Goal: Information Seeking & Learning: Learn about a topic

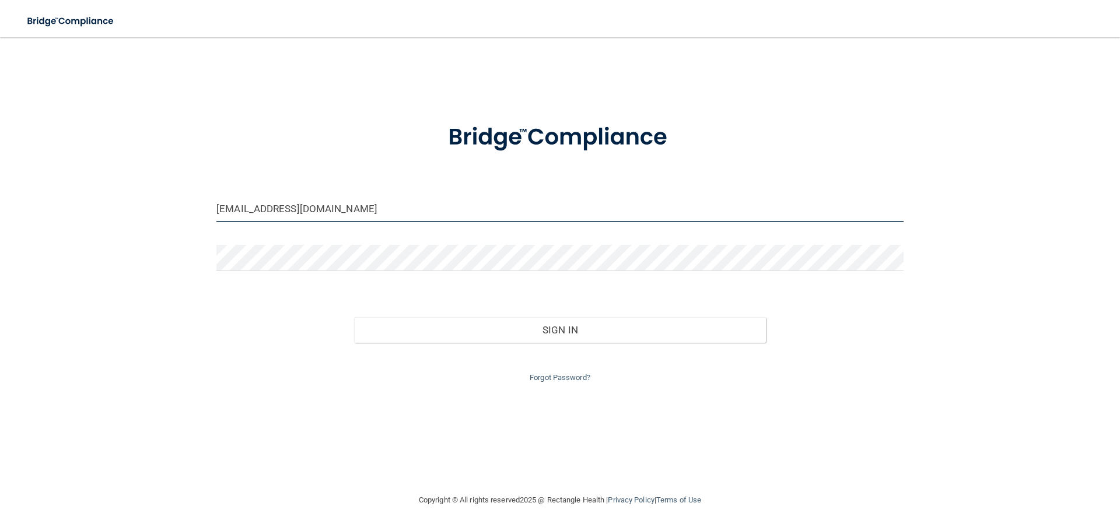
click at [409, 213] on input "[EMAIL_ADDRESS][DOMAIN_NAME]" at bounding box center [559, 209] width 687 height 26
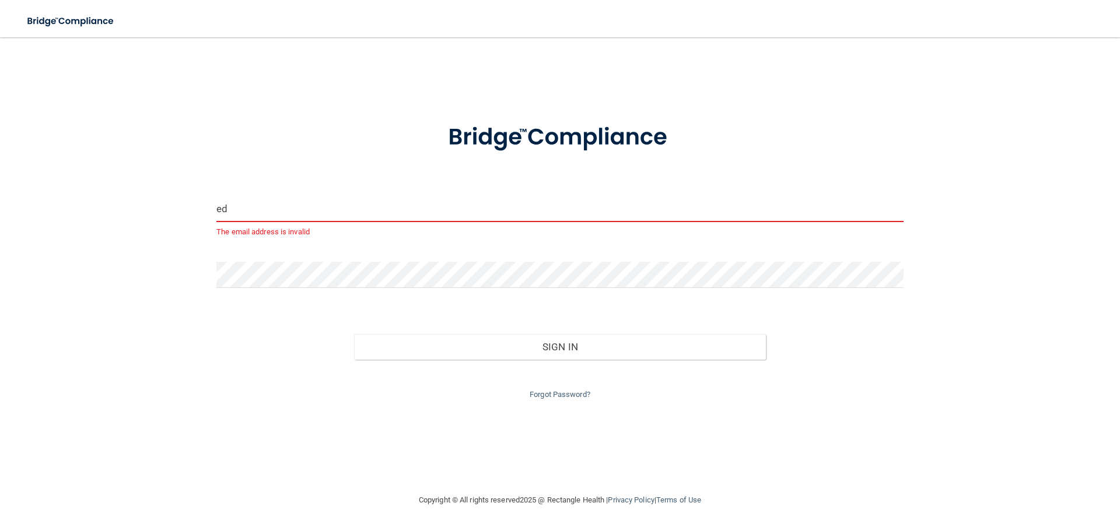
type input "e"
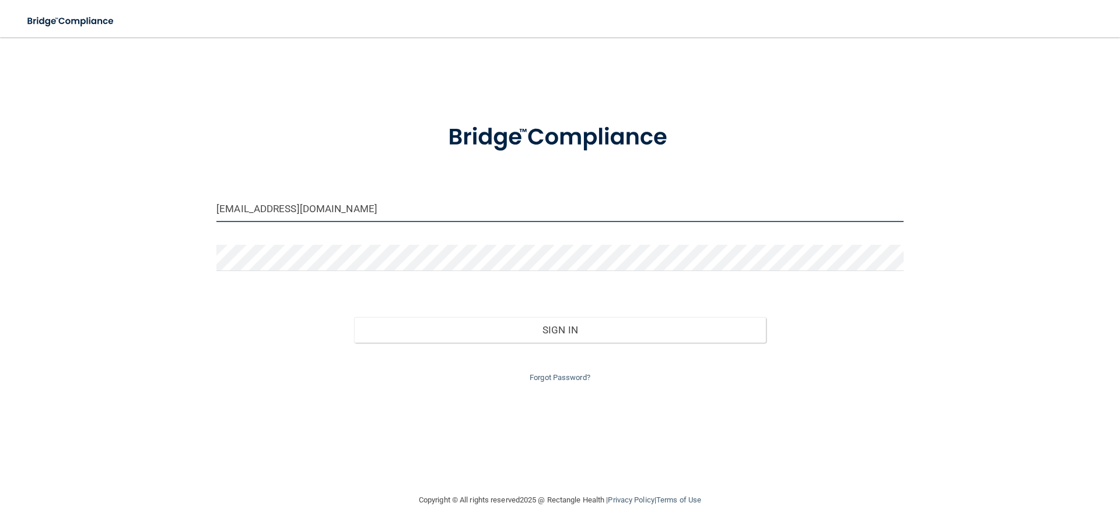
type input "ANSLEYMOORE14@GMAIL.COM"
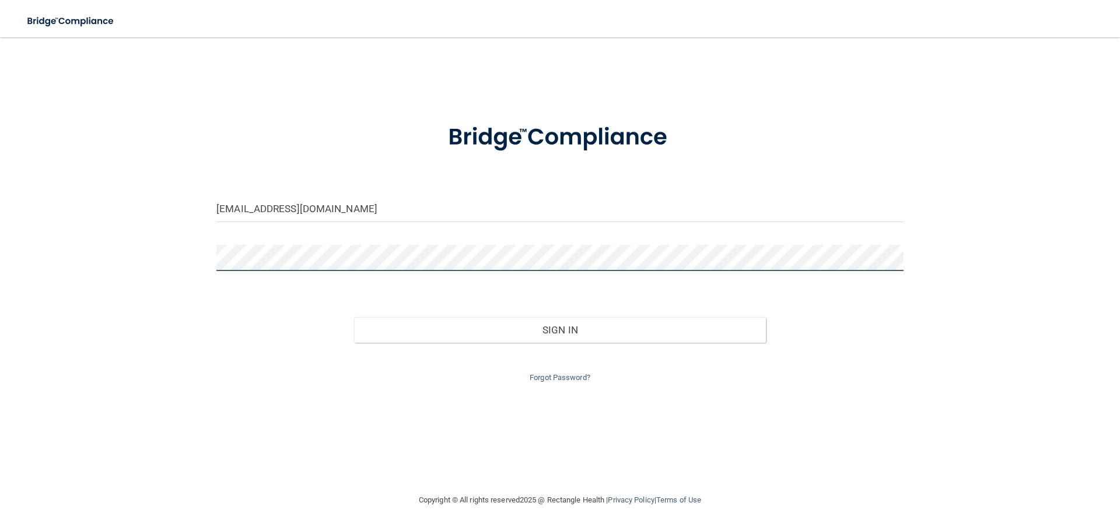
click at [354, 317] on button "Sign In" at bounding box center [560, 330] width 412 height 26
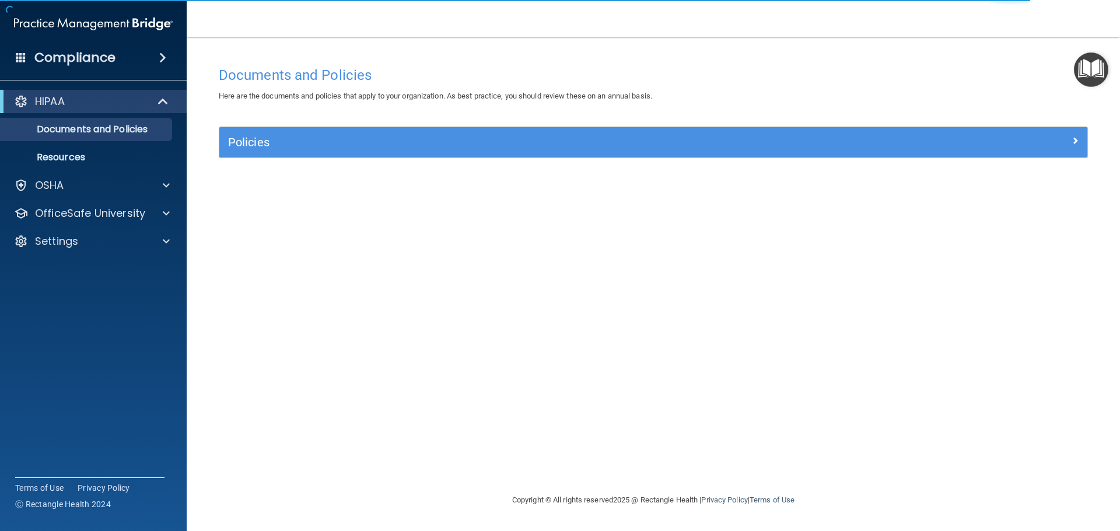
click at [1000, 207] on div "Documents and Policies Here are the documents and policies that apply to your o…" at bounding box center [653, 277] width 887 height 433
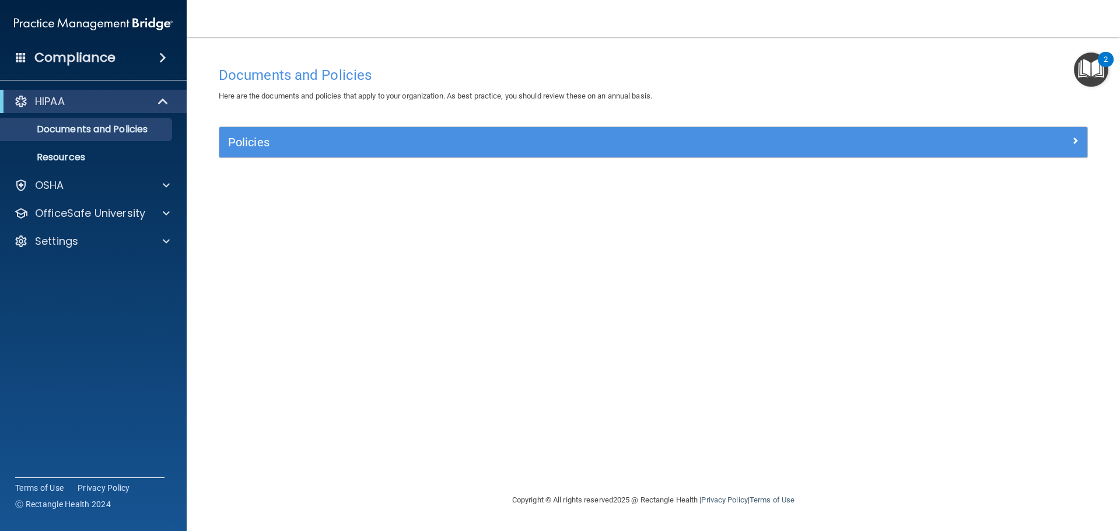
click at [1056, 100] on div "Here are the documents and policies that apply to your organization. As best pr…" at bounding box center [653, 96] width 887 height 14
click at [772, 30] on nav "Toggle navigation Ansley Moore ansleymoore14@gmail.com Manage My Enterprise Nov…" at bounding box center [653, 18] width 933 height 37
click at [44, 181] on p "OSHA" at bounding box center [49, 185] width 29 height 14
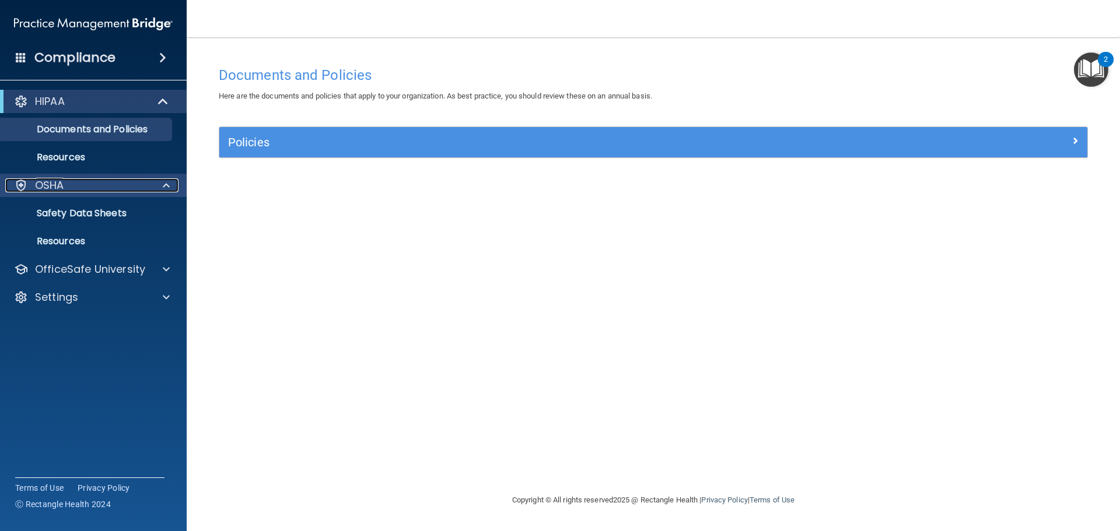
click at [44, 181] on p "OSHA" at bounding box center [49, 185] width 29 height 14
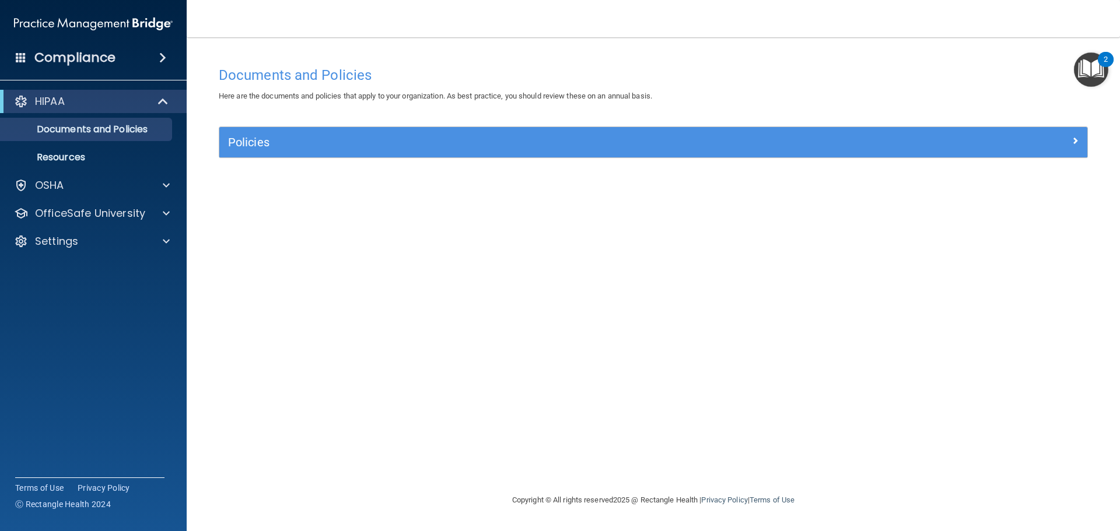
click at [1087, 71] on img "Open Resource Center, 2 new notifications" at bounding box center [1091, 69] width 34 height 34
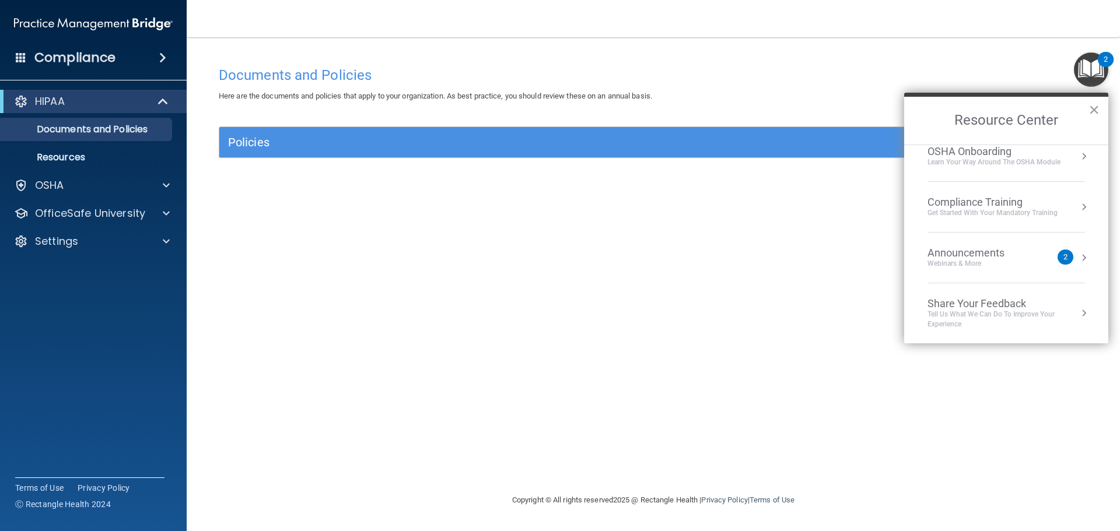
scroll to position [65, 0]
click at [44, 187] on p "OSHA" at bounding box center [49, 185] width 29 height 14
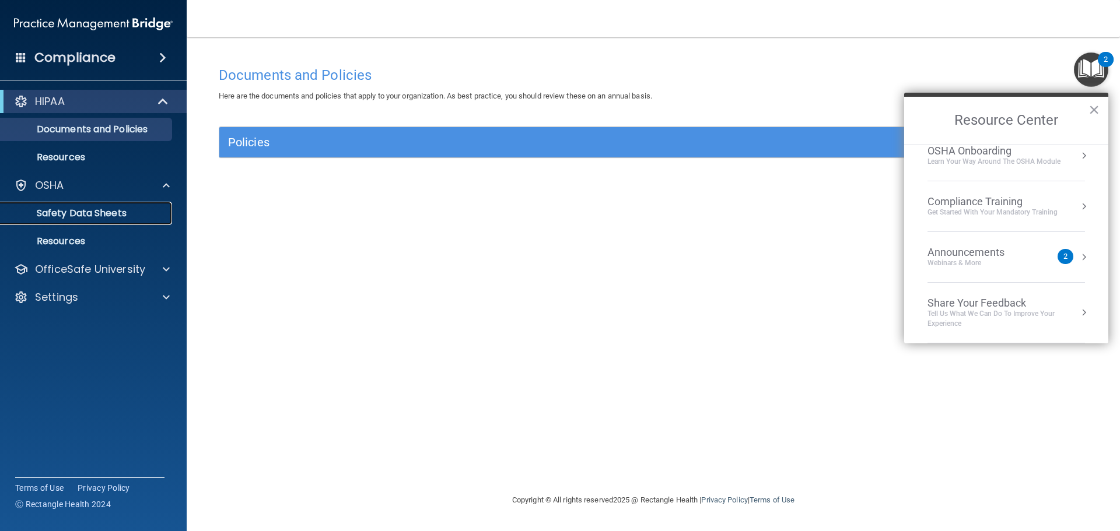
click at [55, 215] on p "Safety Data Sheets" at bounding box center [87, 214] width 159 height 12
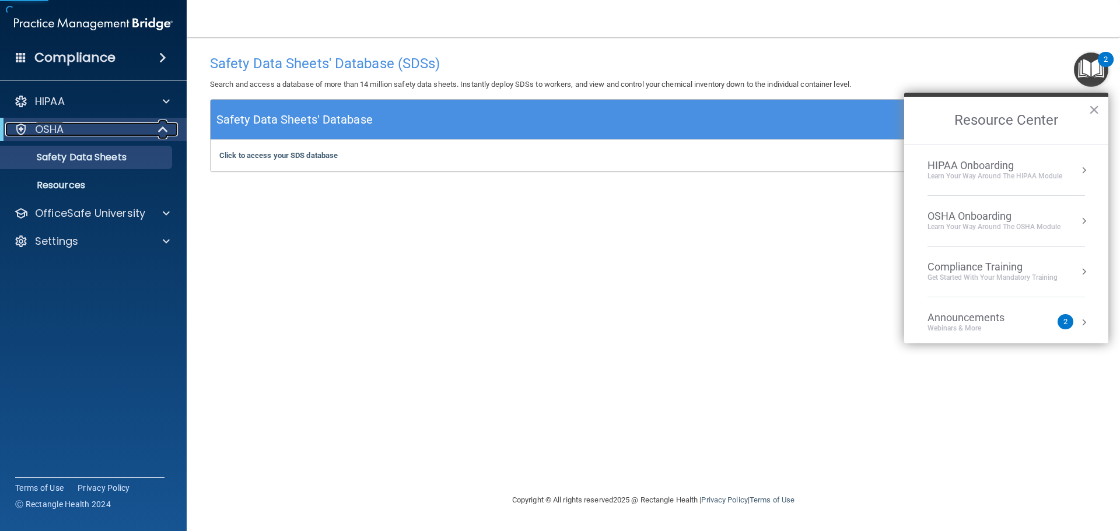
click at [64, 133] on div "OSHA" at bounding box center [77, 129] width 144 height 14
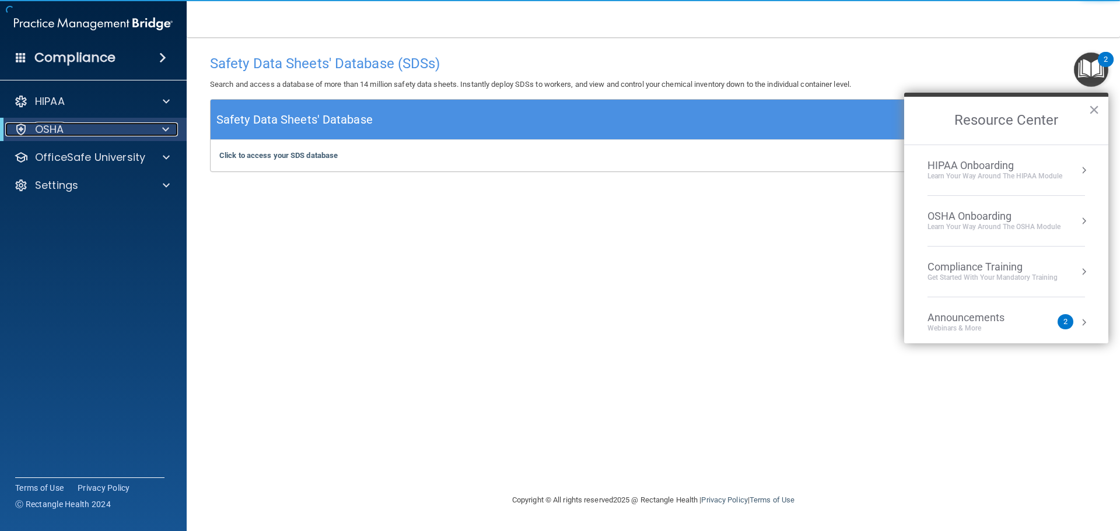
click at [64, 133] on div "OSHA" at bounding box center [77, 129] width 144 height 14
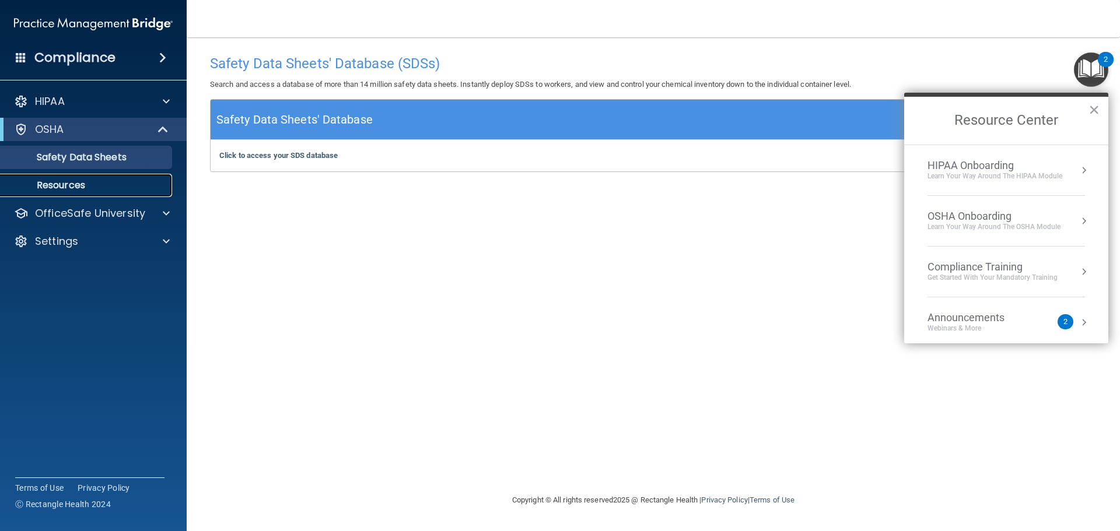
click at [67, 183] on p "Resources" at bounding box center [87, 186] width 159 height 12
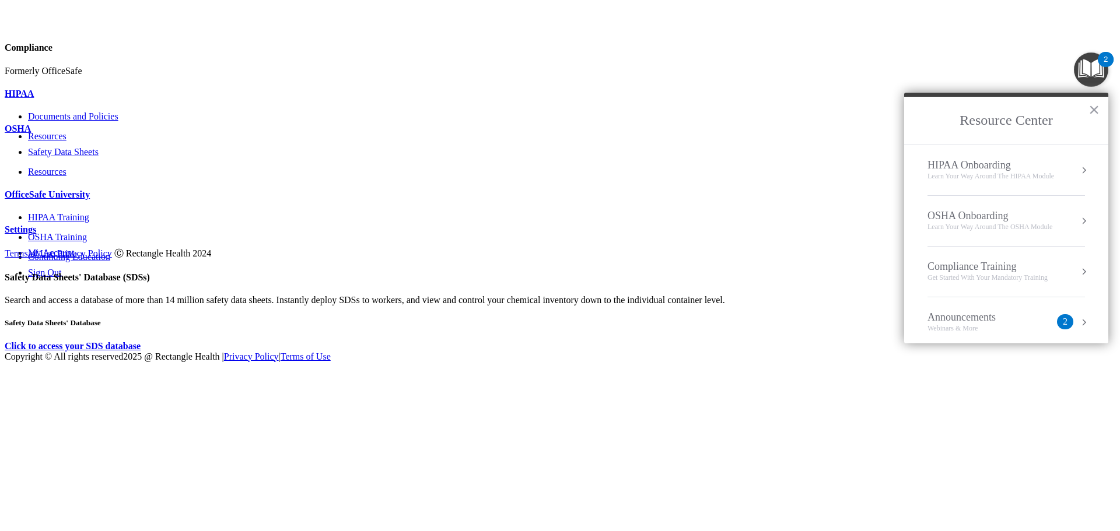
click at [1087, 66] on img "Open Resource Center, 2 new notifications" at bounding box center [1091, 69] width 34 height 34
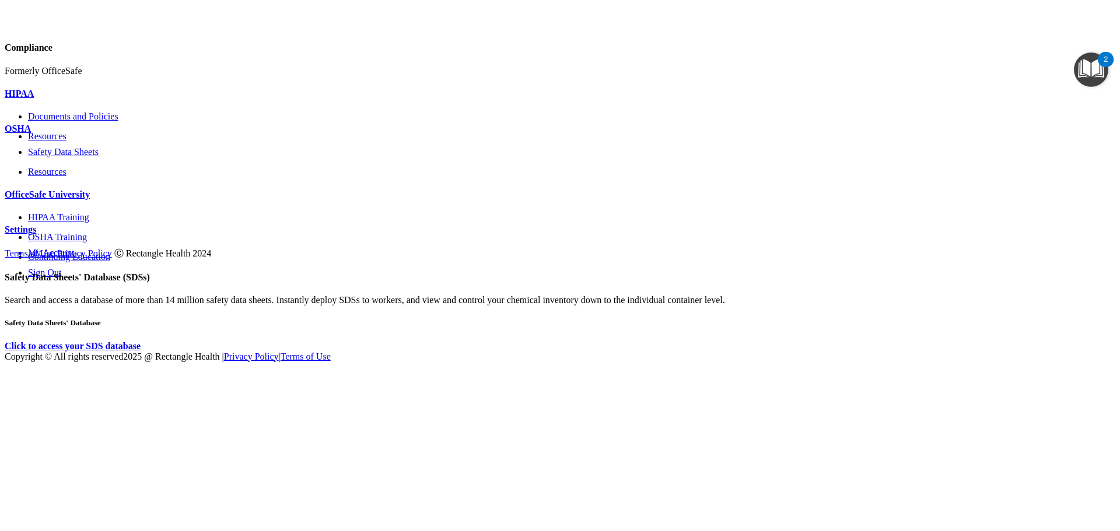
click at [1087, 66] on img "Open Resource Center, 2 new notifications" at bounding box center [1091, 69] width 34 height 34
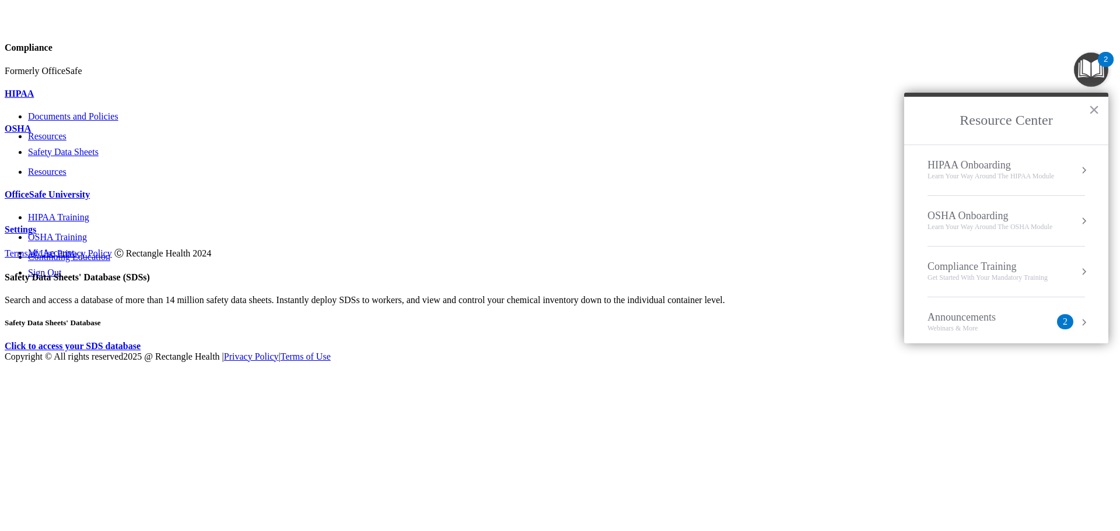
click at [994, 258] on li "Compliance Training Get Started with your mandatory training" at bounding box center [1005, 272] width 157 height 51
click at [1090, 70] on img "Open Resource Center, 2 new notifications" at bounding box center [1091, 69] width 34 height 34
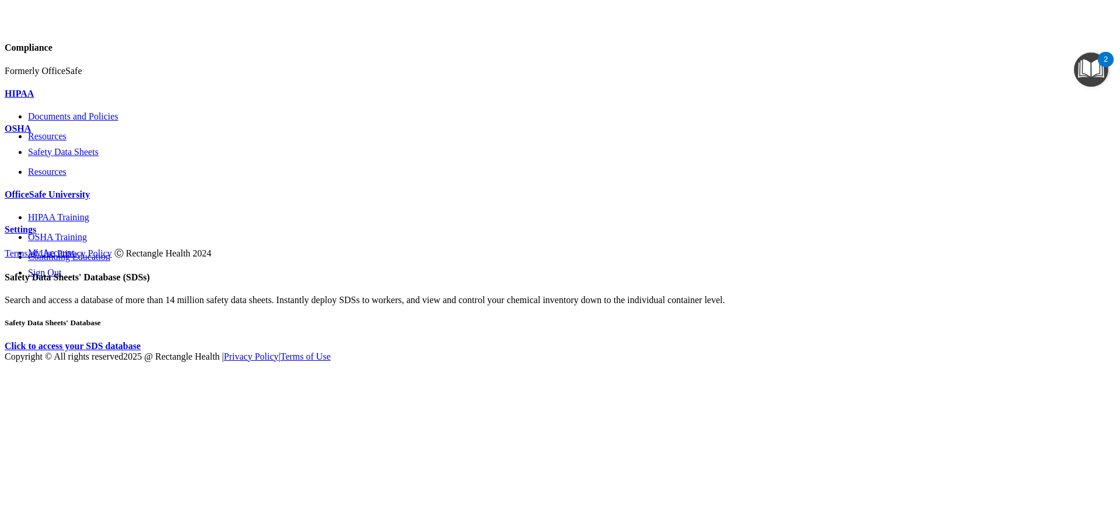
click at [1090, 70] on img "Open Resource Center, 2 new notifications" at bounding box center [1091, 69] width 34 height 34
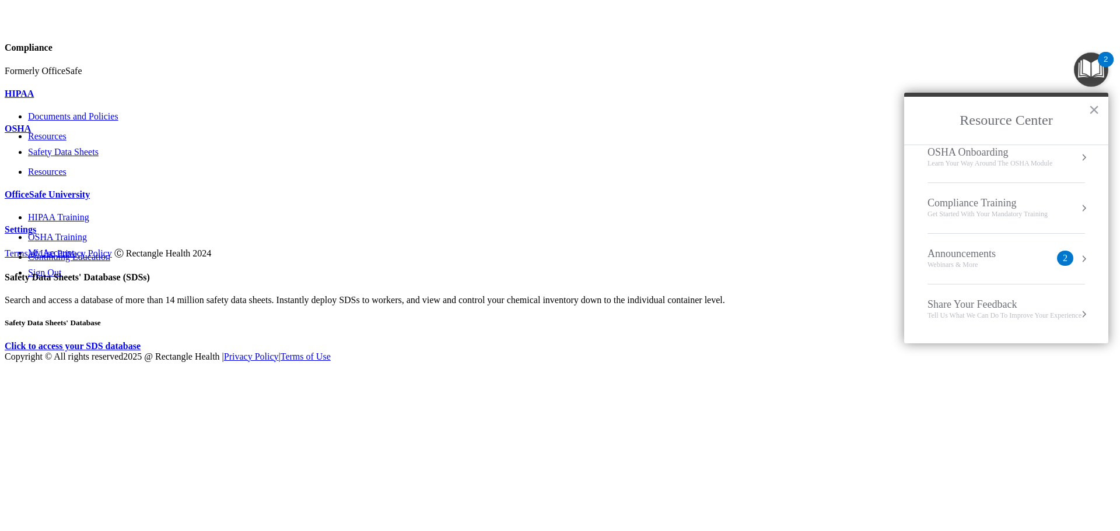
scroll to position [65, 0]
click at [969, 208] on div "Get Started with your mandatory training" at bounding box center [987, 213] width 120 height 10
click at [968, 160] on div "HIPAA Training for Members" at bounding box center [979, 164] width 132 height 10
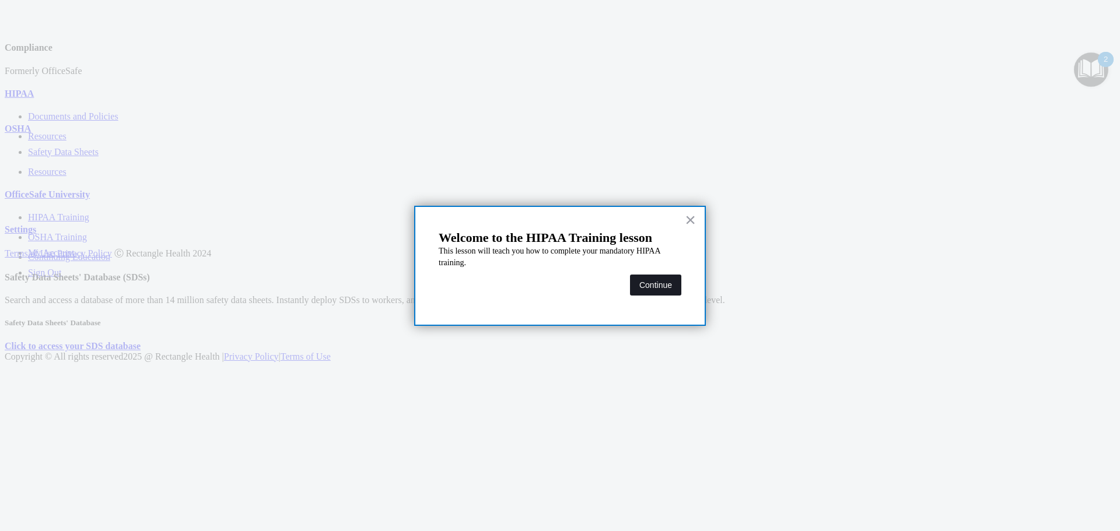
click at [664, 282] on button "Continue" at bounding box center [655, 285] width 51 height 21
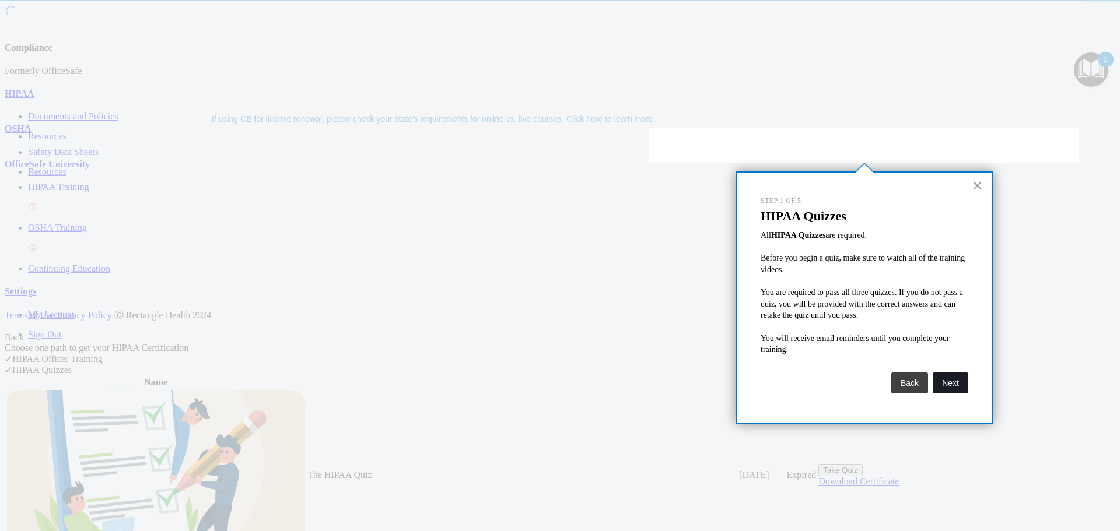
click at [948, 384] on button "Next" at bounding box center [951, 383] width 36 height 21
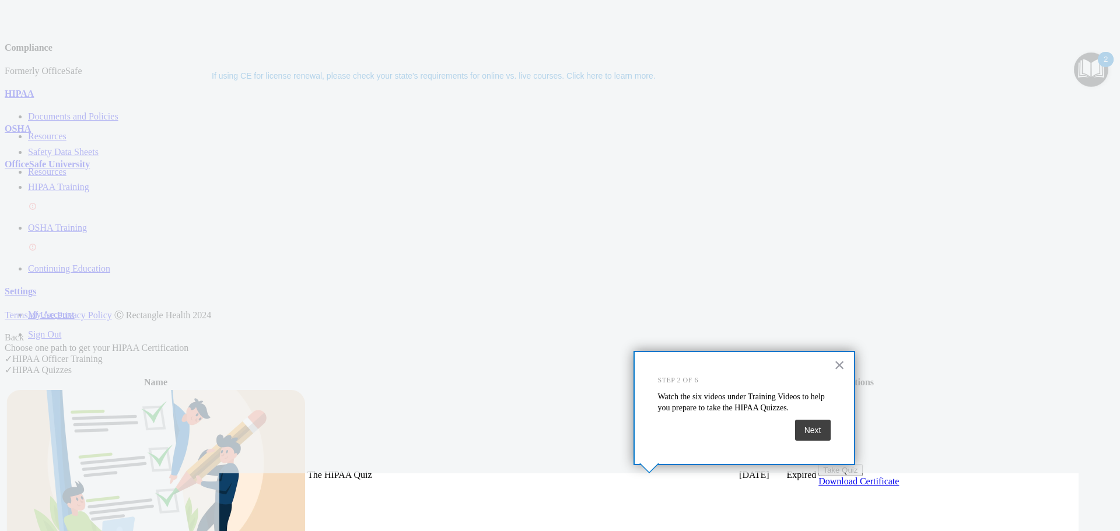
scroll to position [43, 0]
click at [808, 425] on button "Next" at bounding box center [813, 430] width 36 height 21
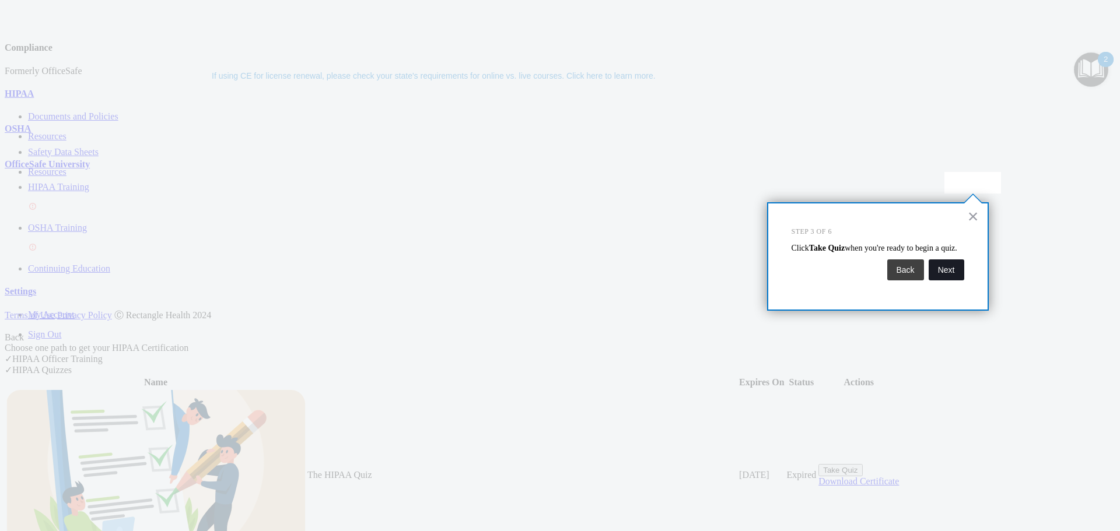
click at [952, 281] on button "Next" at bounding box center [947, 270] width 36 height 21
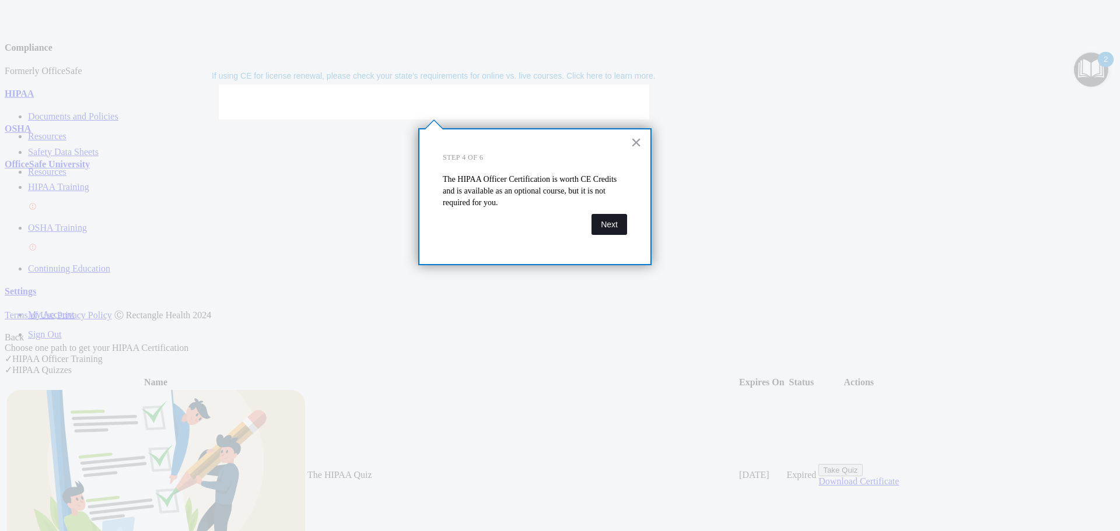
click at [616, 225] on button "Next" at bounding box center [609, 224] width 36 height 21
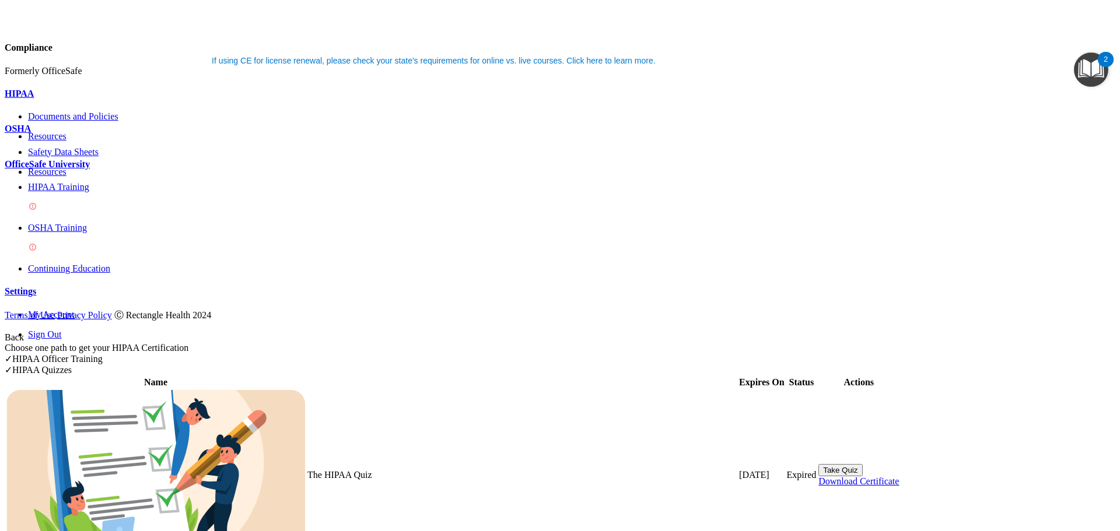
scroll to position [58, 0]
click at [86, 223] on p "OSHA Training" at bounding box center [571, 228] width 1087 height 10
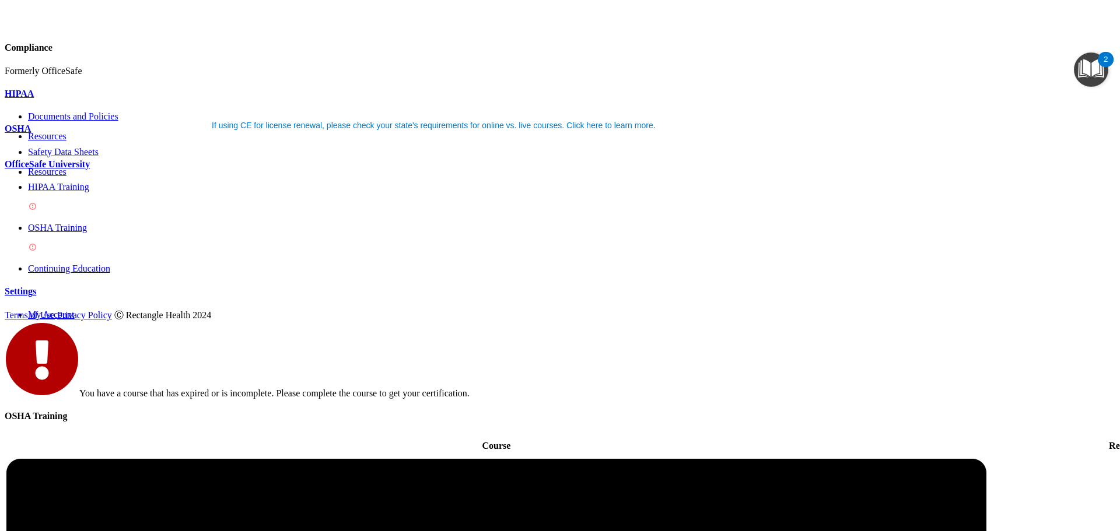
click at [104, 183] on p "HIPAA Training" at bounding box center [571, 187] width 1087 height 10
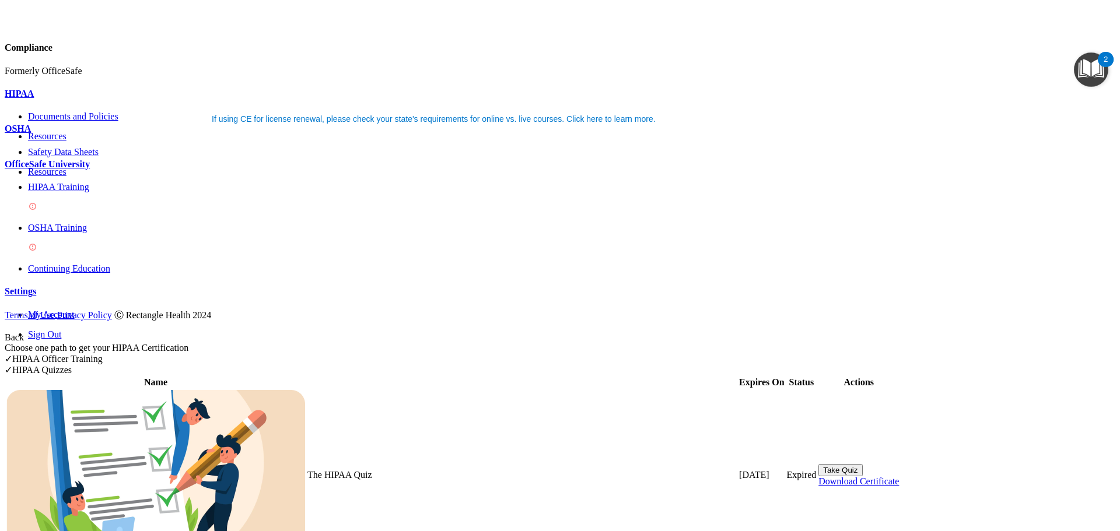
click at [57, 128] on p "OSHA" at bounding box center [560, 129] width 1110 height 10
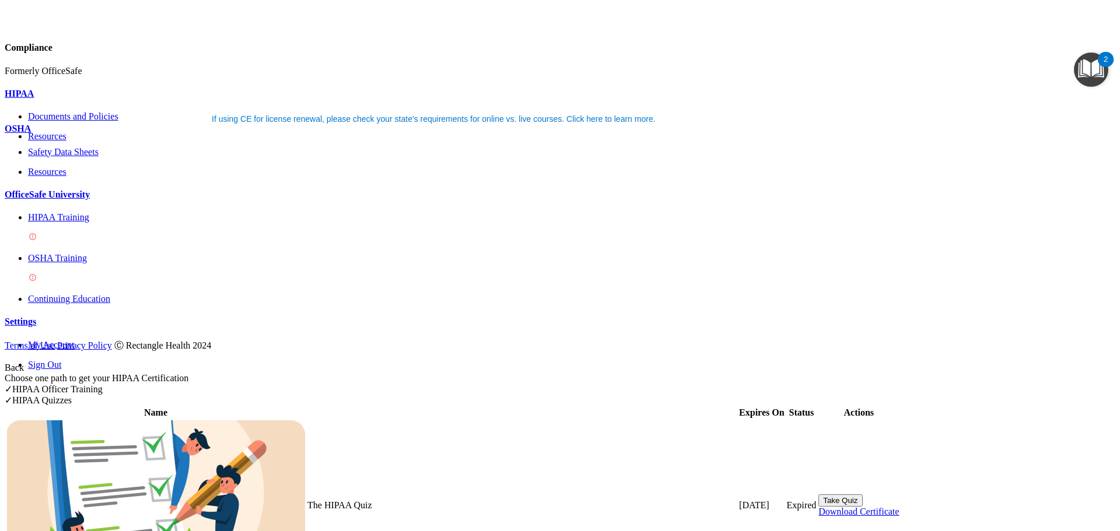
click at [55, 99] on p "HIPAA" at bounding box center [560, 94] width 1110 height 10
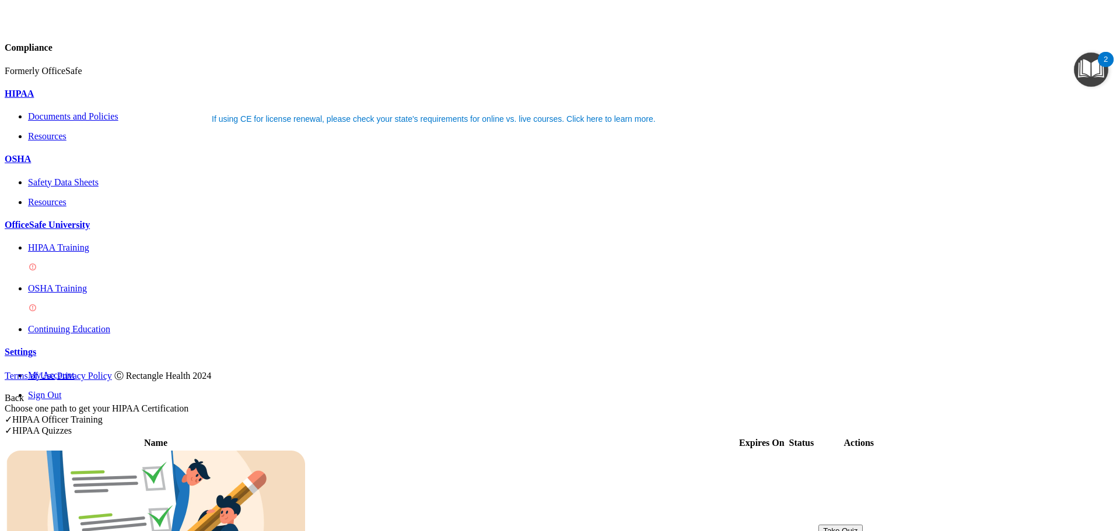
click at [53, 142] on p "Resources" at bounding box center [571, 136] width 1087 height 10
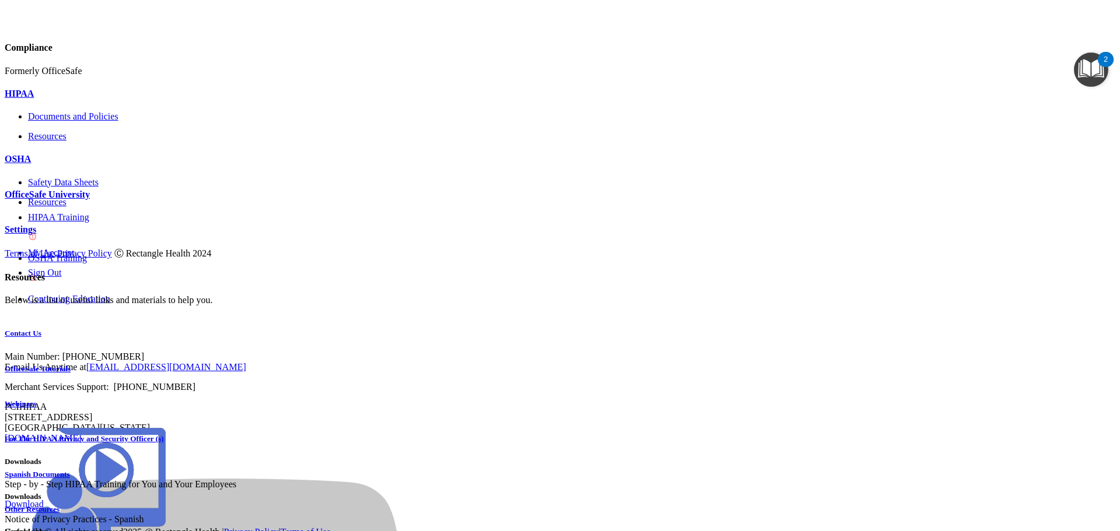
click at [59, 164] on p "OSHA" at bounding box center [560, 159] width 1110 height 10
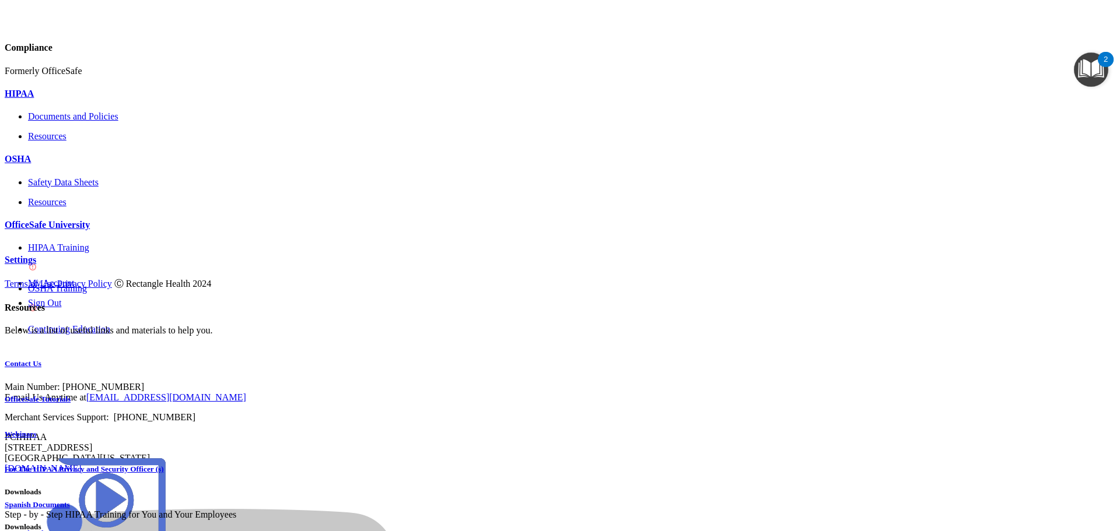
click at [58, 188] on link "Safety Data Sheets" at bounding box center [571, 182] width 1087 height 10
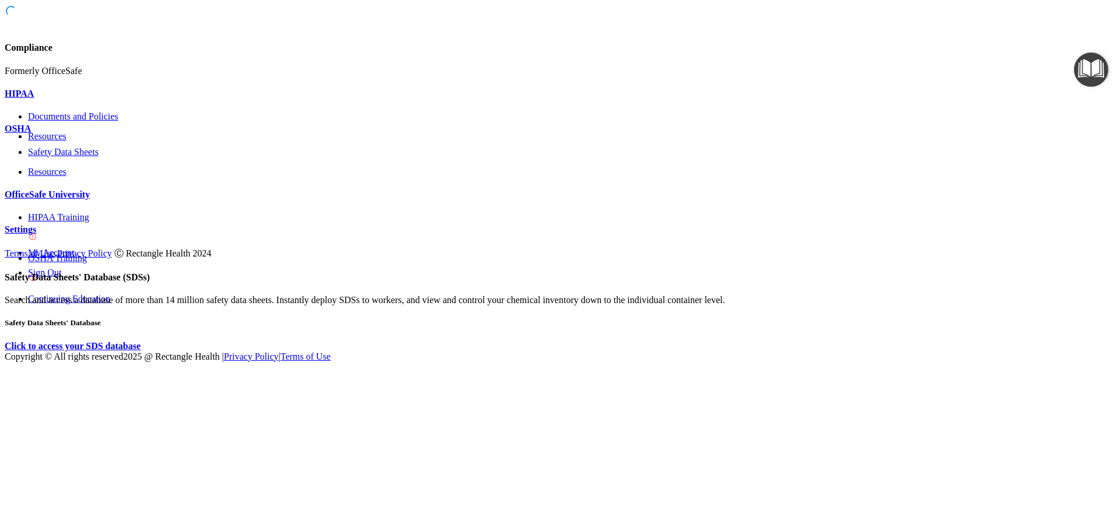
click at [76, 157] on p "Safety Data Sheets" at bounding box center [571, 152] width 1087 height 10
click at [141, 341] on b "Click to access your SDS database" at bounding box center [73, 346] width 136 height 10
click at [76, 129] on div "OSHA" at bounding box center [560, 129] width 1110 height 10
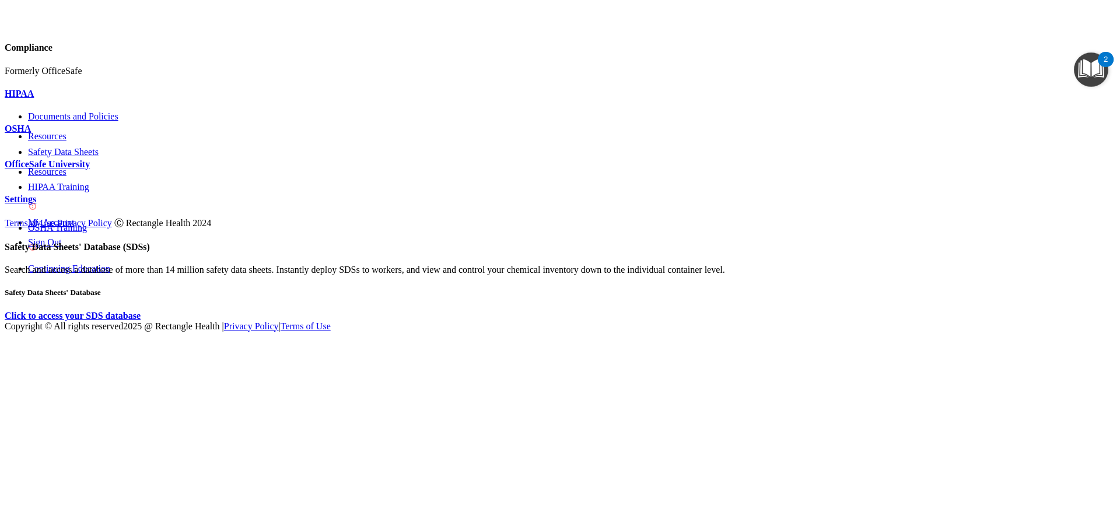
click at [76, 129] on div "OSHA" at bounding box center [560, 129] width 1110 height 10
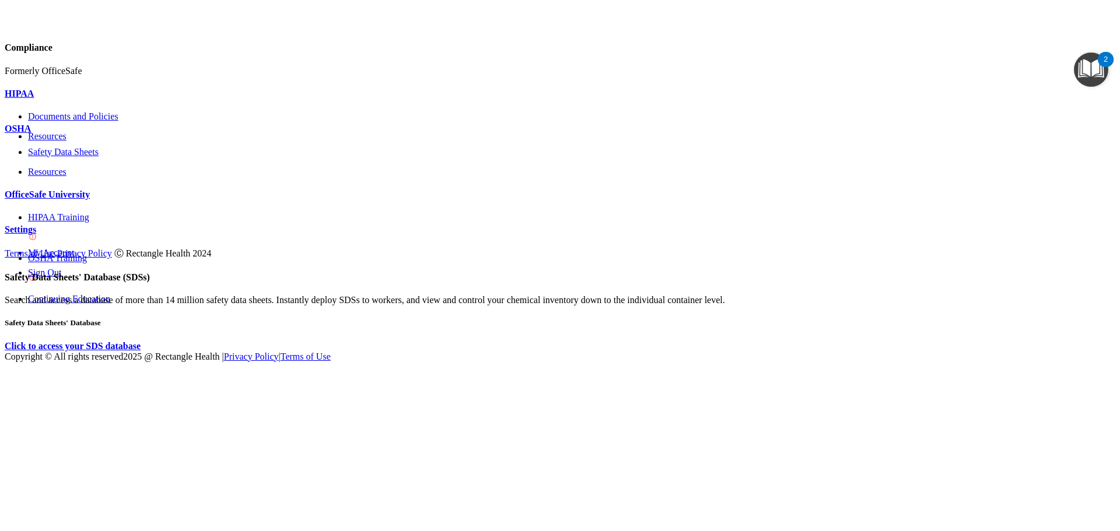
click at [1089, 68] on img "Open Resource Center, 2 new notifications" at bounding box center [1091, 69] width 34 height 34
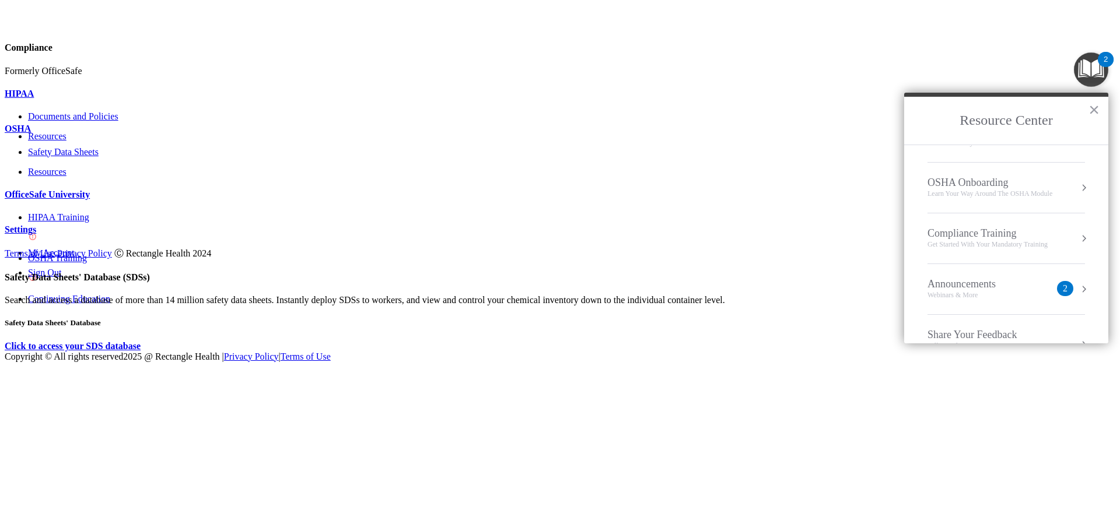
scroll to position [65, 0]
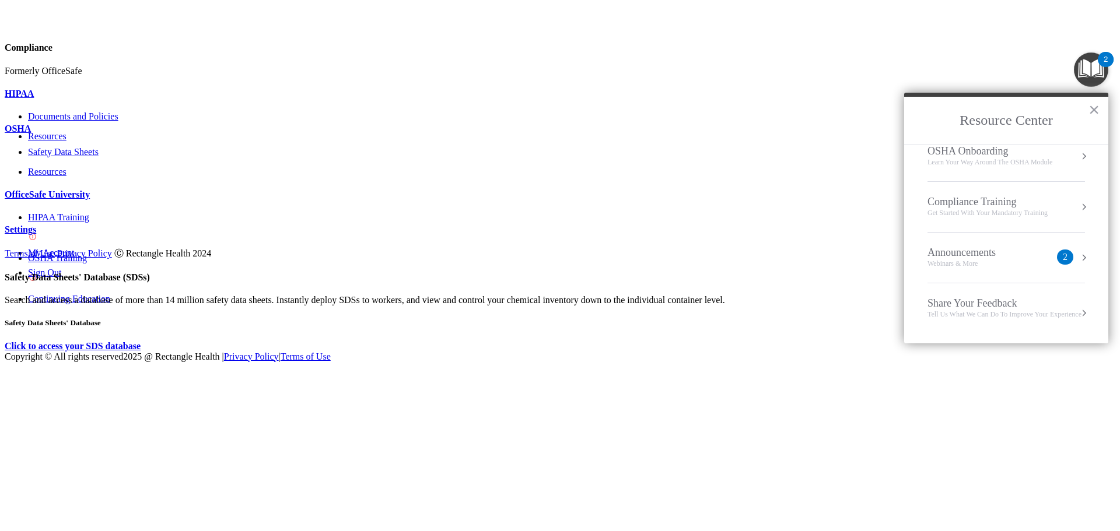
click at [953, 199] on div "Compliance Training" at bounding box center [987, 202] width 120 height 13
click at [957, 166] on div "HIPAA Training for Members" at bounding box center [979, 164] width 132 height 10
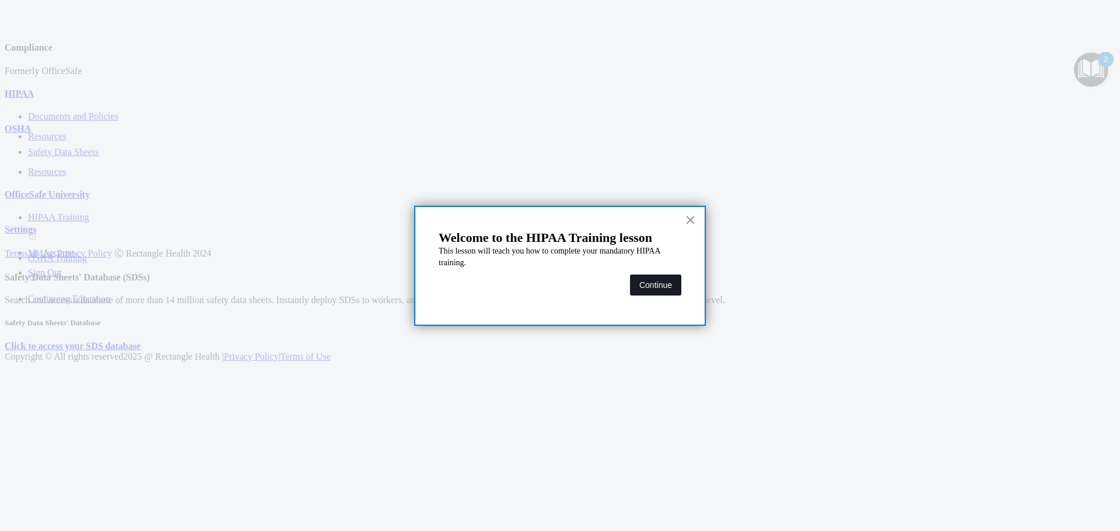
click at [664, 285] on button "Continue" at bounding box center [655, 285] width 51 height 21
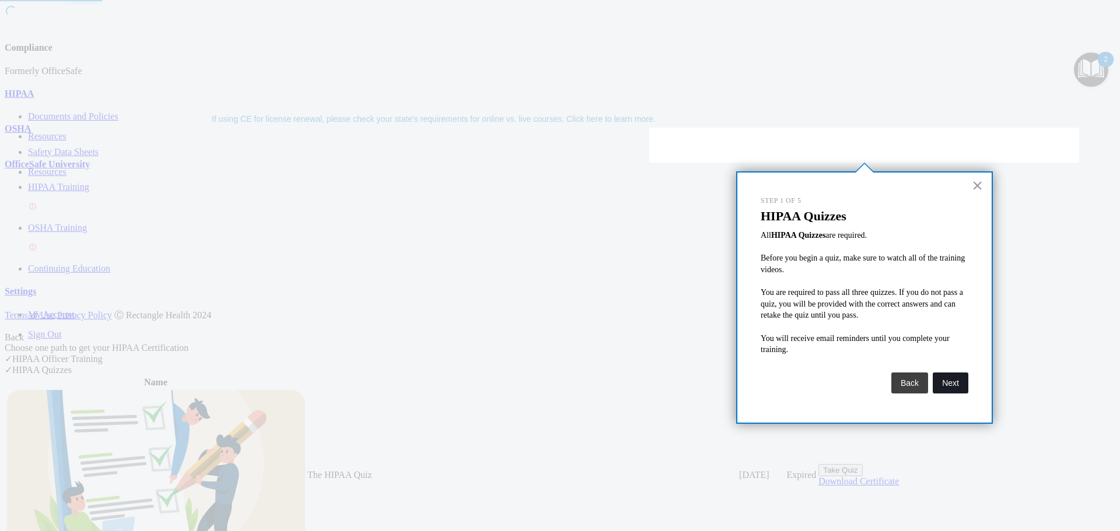
click at [954, 381] on button "Next" at bounding box center [951, 383] width 36 height 21
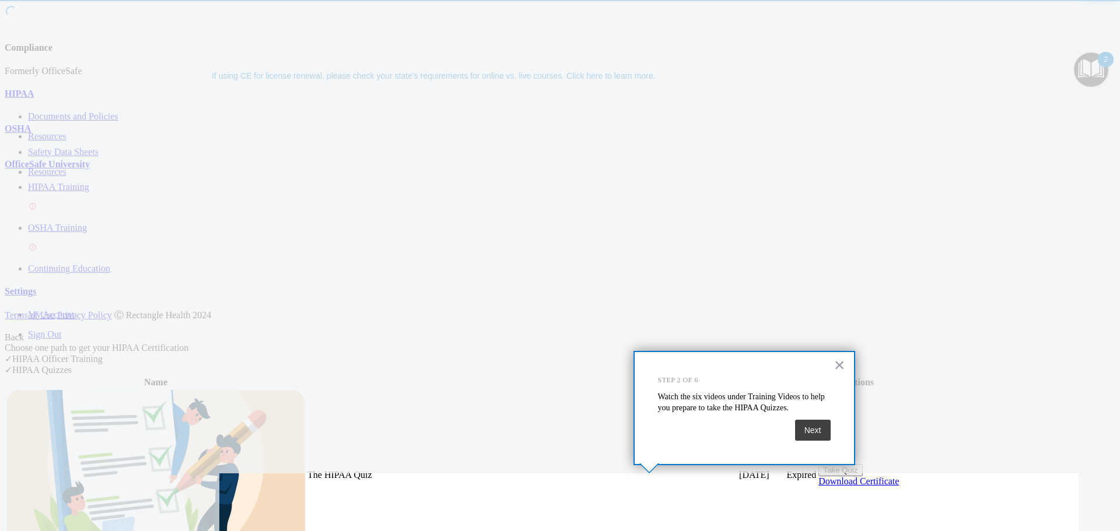
scroll to position [43, 0]
click at [818, 423] on button "Next" at bounding box center [813, 430] width 36 height 21
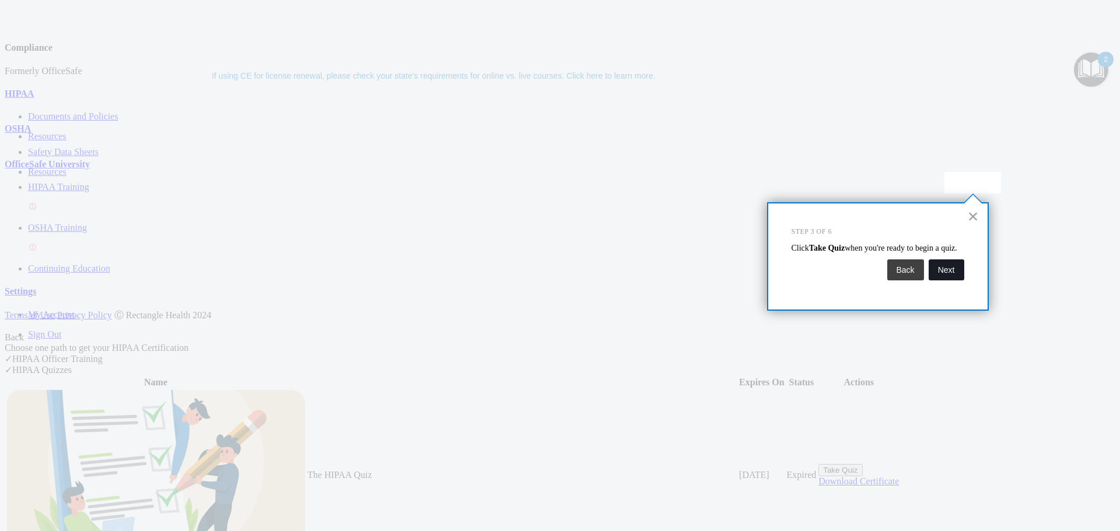
click at [945, 281] on button "Next" at bounding box center [947, 270] width 36 height 21
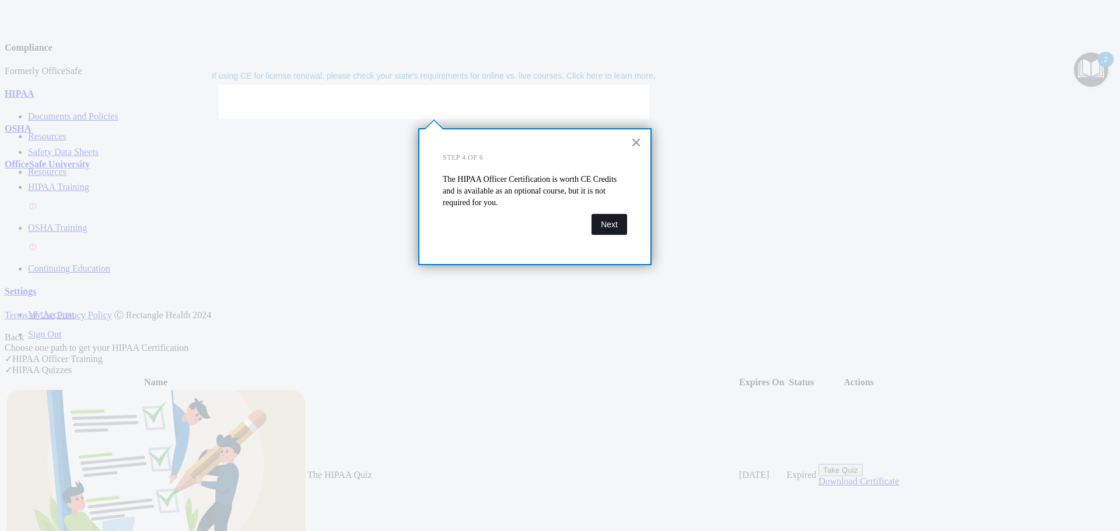
click at [612, 227] on button "Next" at bounding box center [609, 224] width 36 height 21
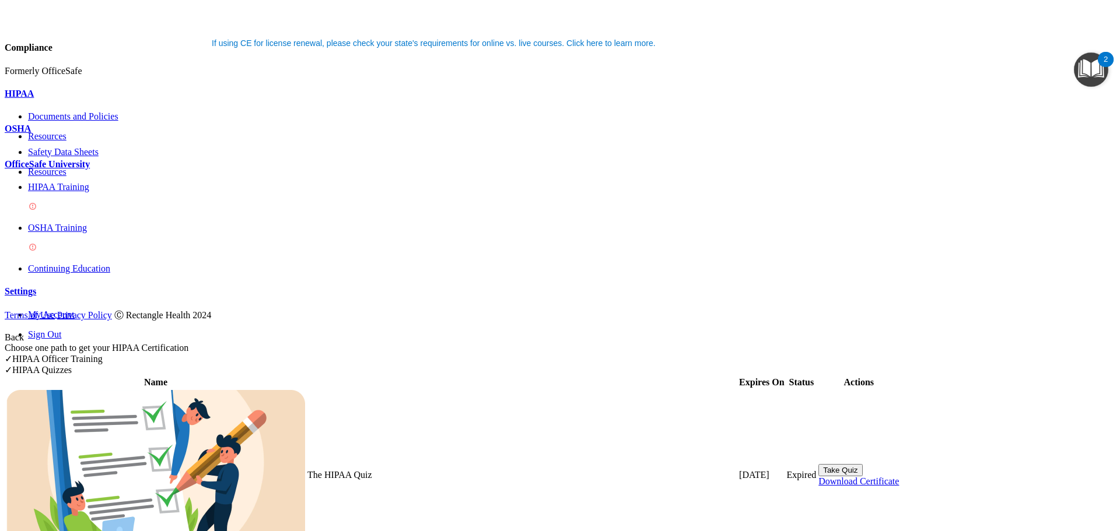
scroll to position [335, 0]
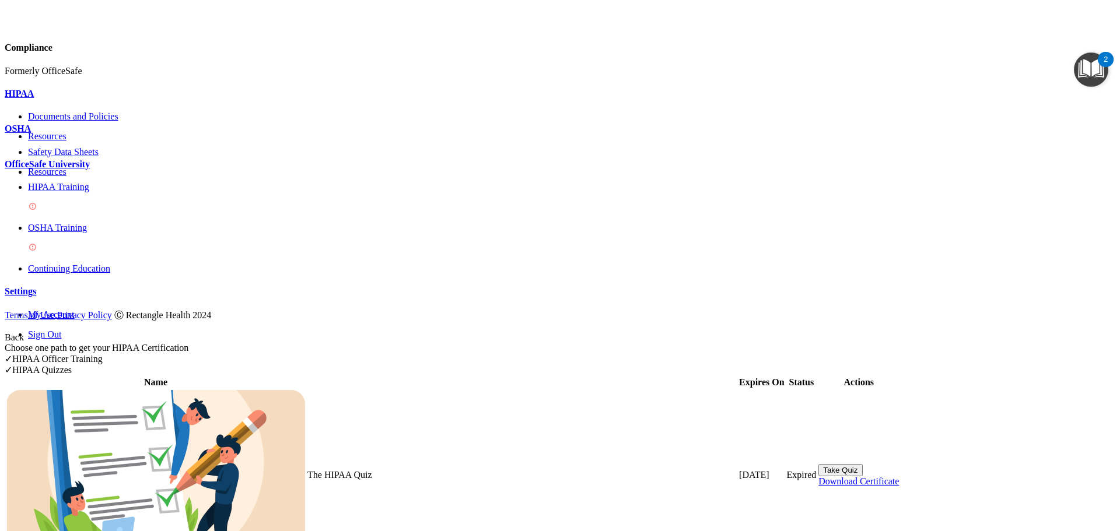
click at [97, 223] on p "OSHA Training" at bounding box center [571, 228] width 1087 height 10
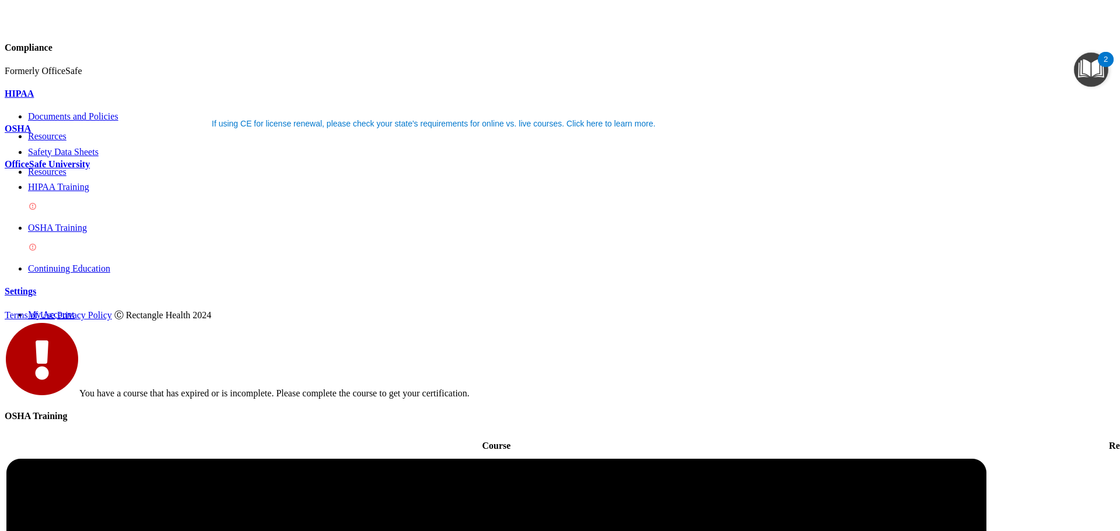
scroll to position [5, 0]
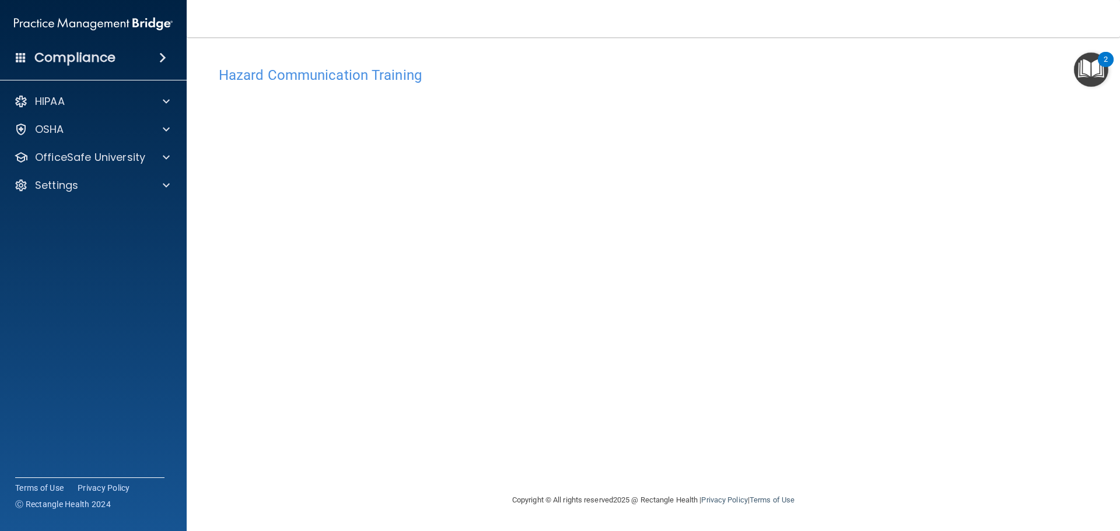
click at [991, 268] on div "Hazard Communication Training This course doesn’t expire until 06/11/2025. Are …" at bounding box center [653, 277] width 887 height 433
click at [868, 225] on div "Hazard Communication Training This course doesn’t expire until 06/11/2025. Are …" at bounding box center [653, 277] width 887 height 433
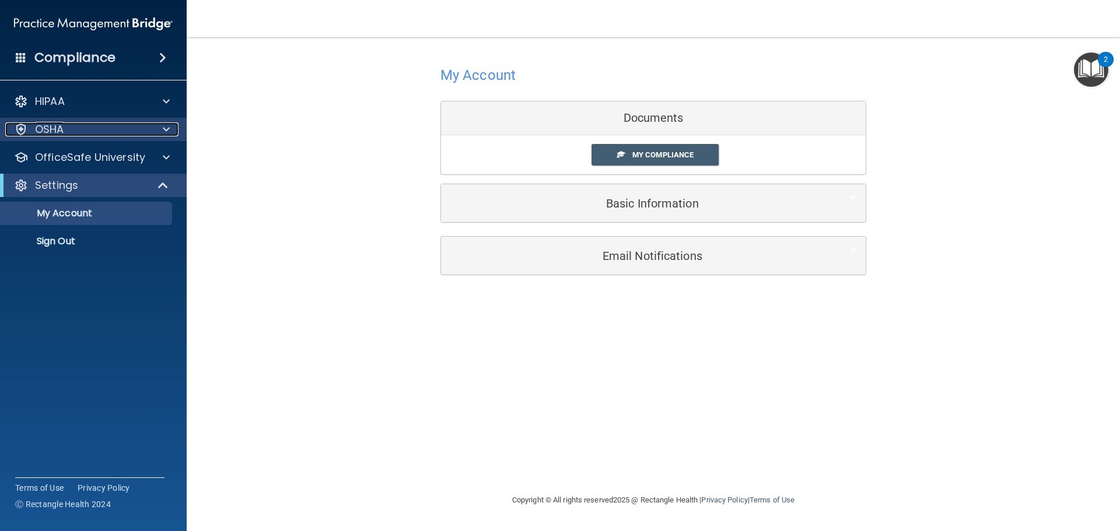
click at [68, 130] on div "OSHA" at bounding box center [77, 129] width 145 height 14
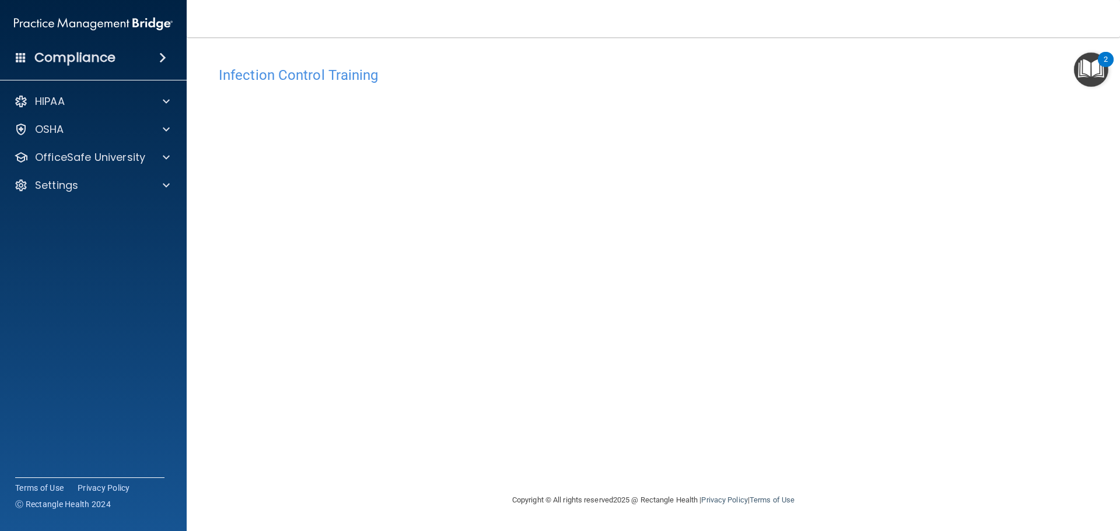
click at [16, 59] on span at bounding box center [21, 57] width 10 height 10
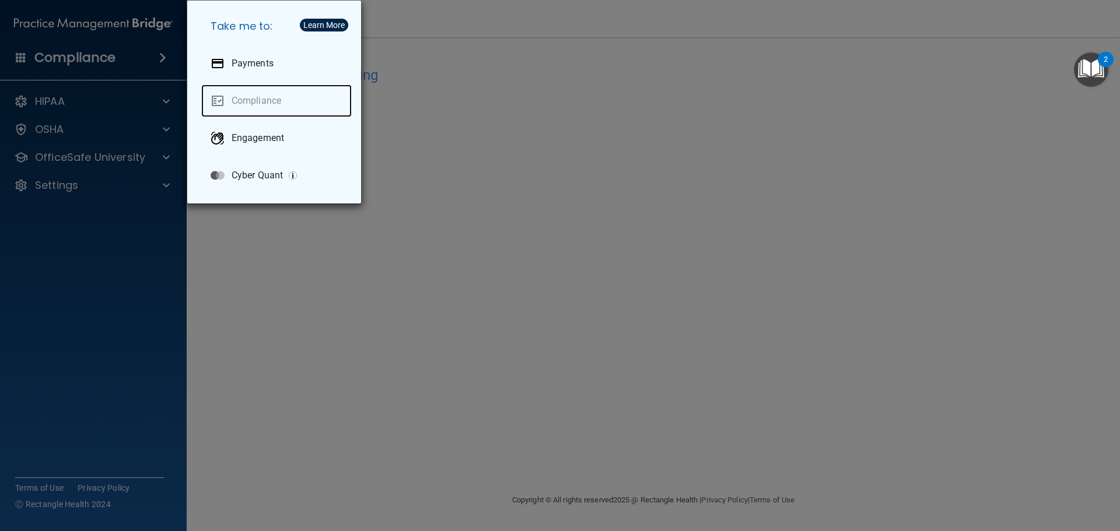
click at [259, 95] on link "Compliance" at bounding box center [276, 101] width 150 height 33
click at [656, 108] on div "Take me to: Payments Compliance Engagement Cyber Quant" at bounding box center [560, 265] width 1120 height 531
click at [1089, 75] on img "Open Resource Center, 2 new notifications" at bounding box center [1091, 69] width 34 height 34
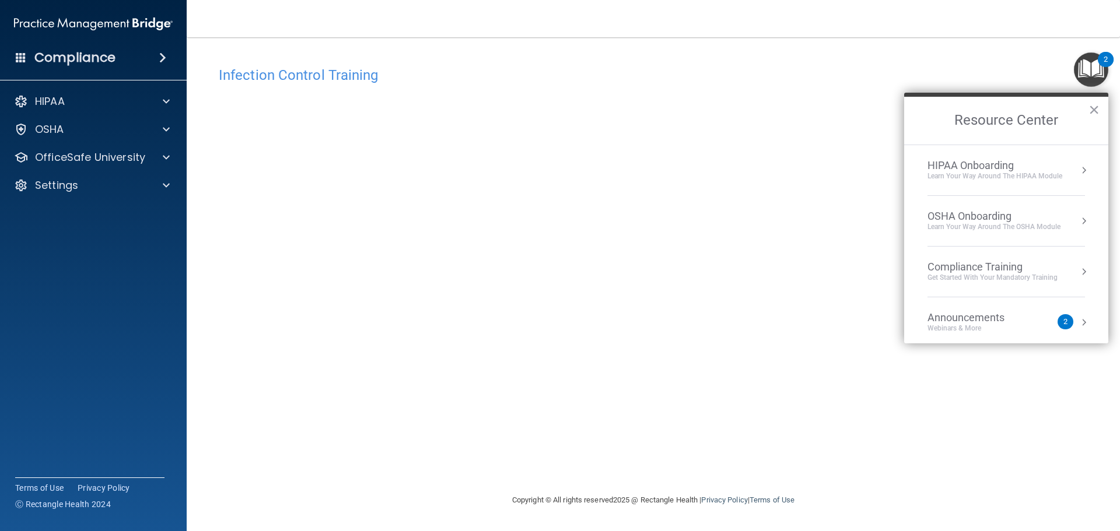
click at [984, 268] on div "Compliance Training" at bounding box center [992, 267] width 130 height 13
click at [956, 161] on div "HIPAA Training for Members" at bounding box center [978, 164] width 130 height 10
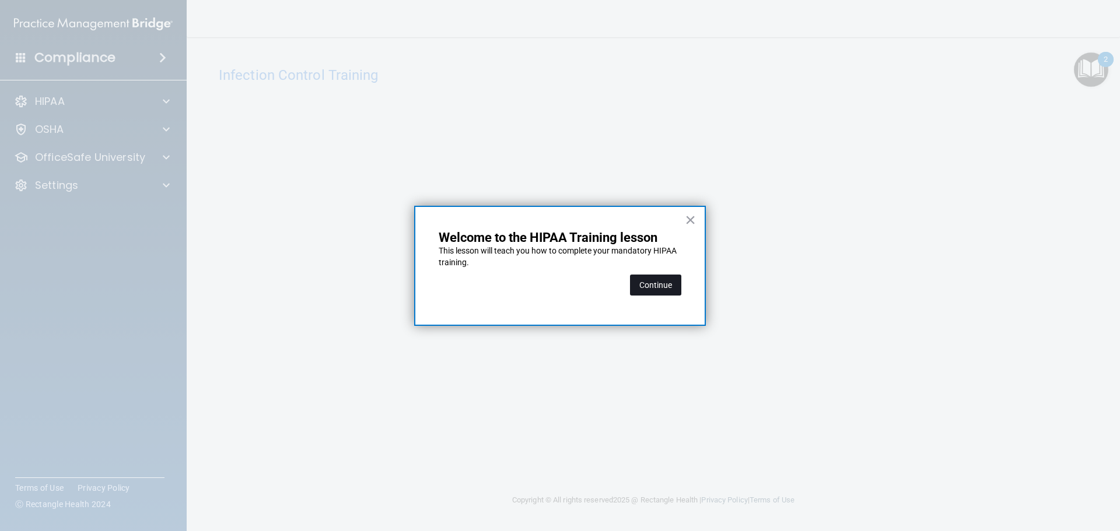
click at [658, 284] on button "Continue" at bounding box center [655, 285] width 51 height 21
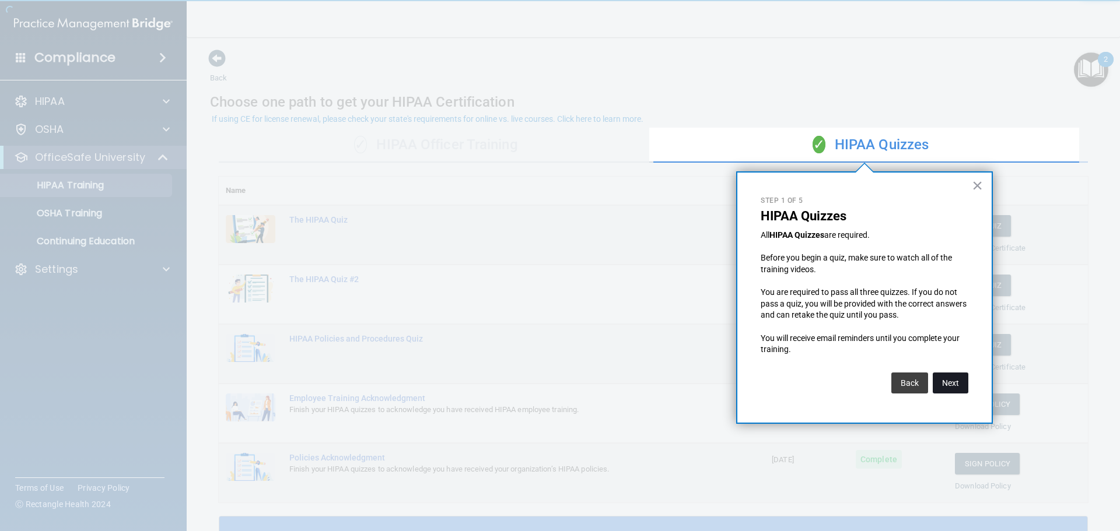
click at [946, 383] on button "Next" at bounding box center [951, 383] width 36 height 21
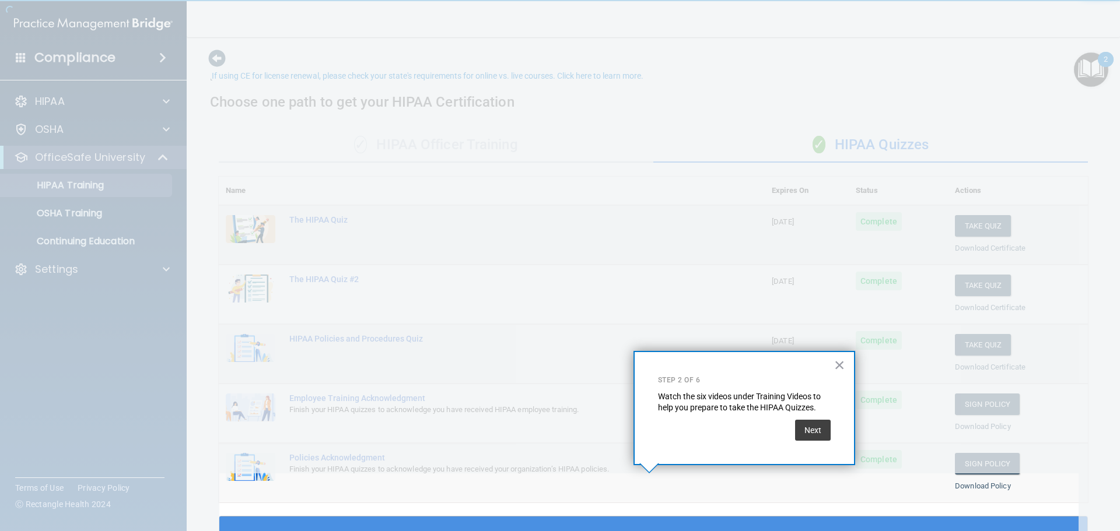
scroll to position [43, 0]
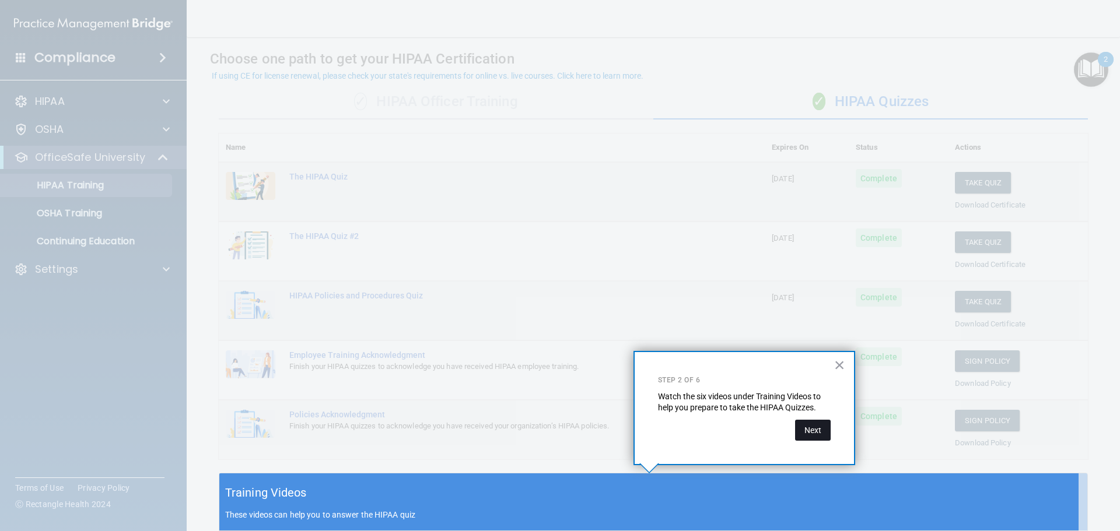
click at [809, 434] on button "Next" at bounding box center [813, 430] width 36 height 21
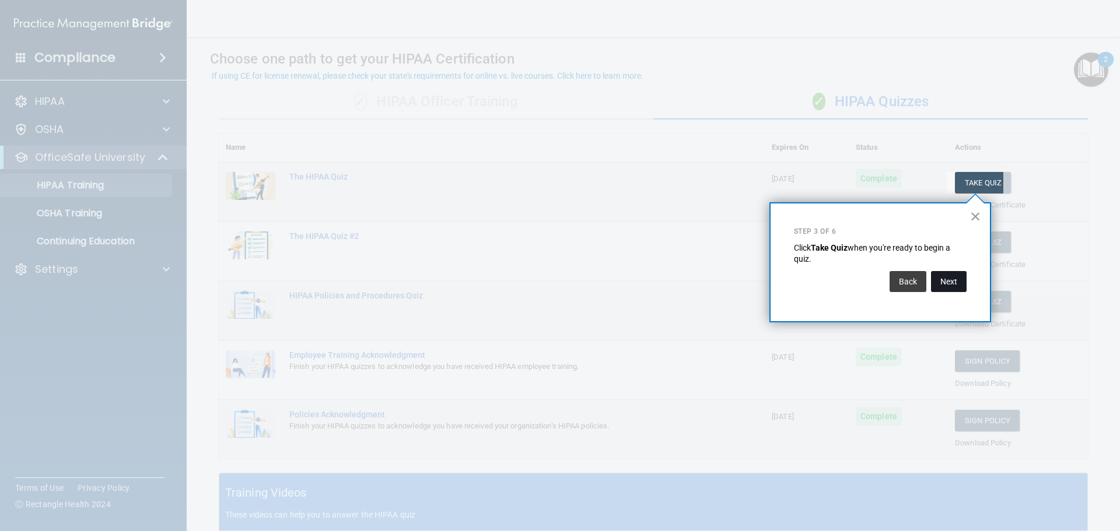
click at [955, 283] on button "Next" at bounding box center [949, 281] width 36 height 21
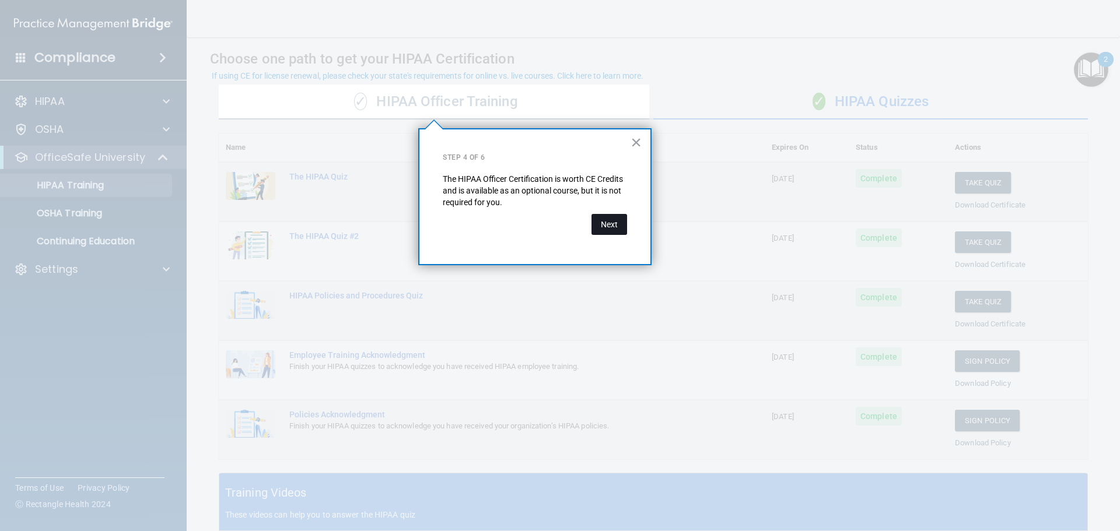
click at [614, 227] on button "Next" at bounding box center [609, 224] width 36 height 21
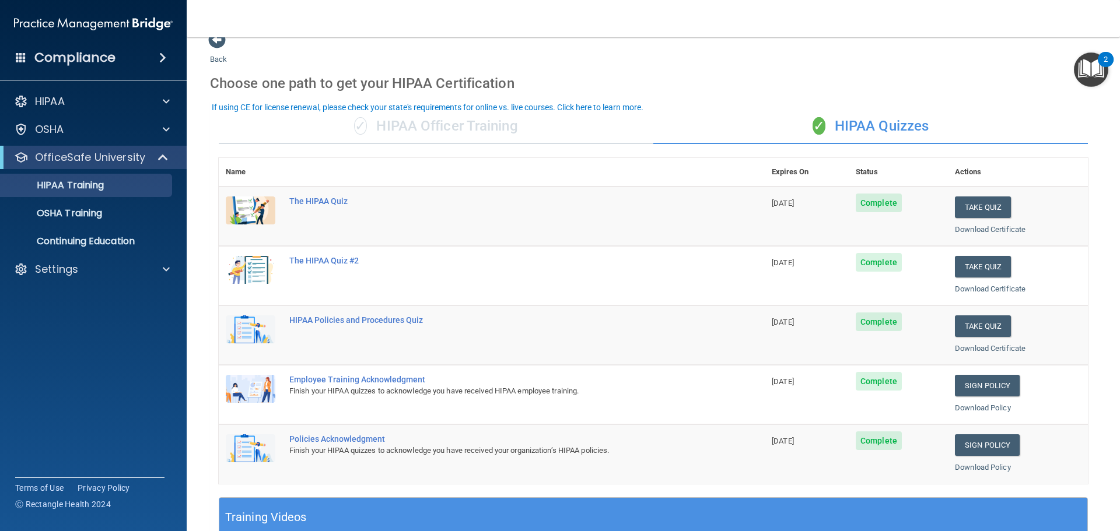
scroll to position [0, 0]
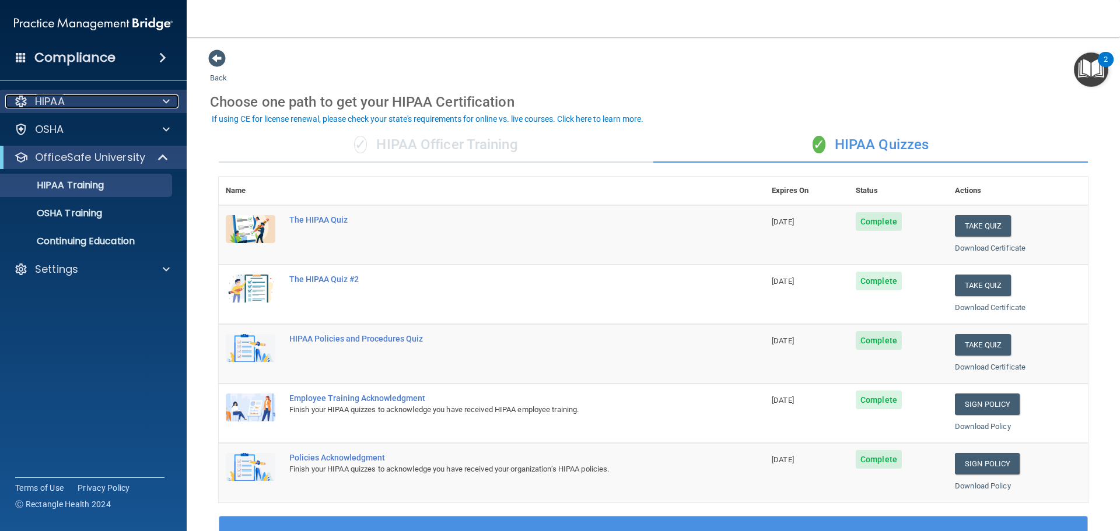
click at [69, 105] on div "HIPAA" at bounding box center [77, 101] width 145 height 14
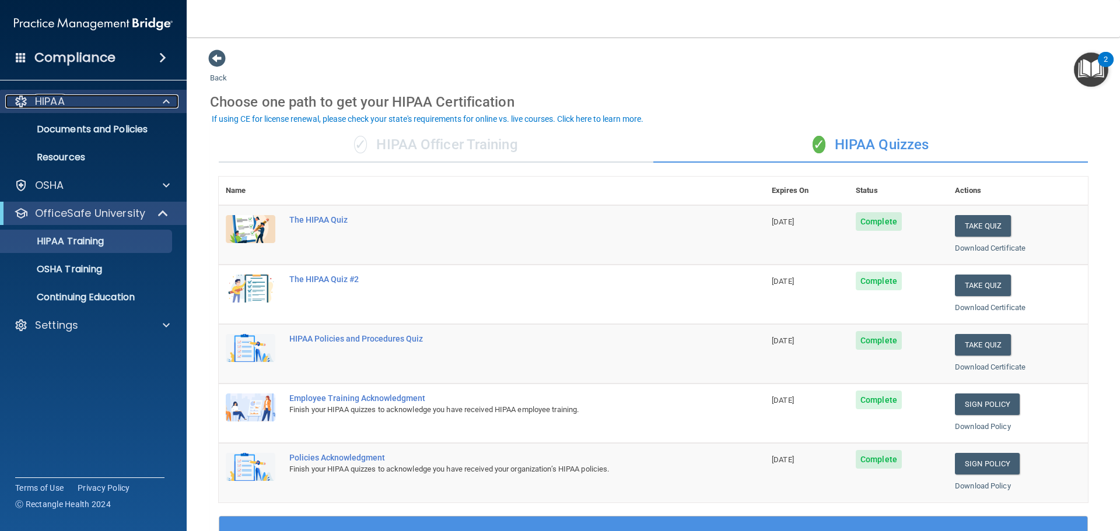
click at [69, 105] on div "HIPAA" at bounding box center [77, 101] width 145 height 14
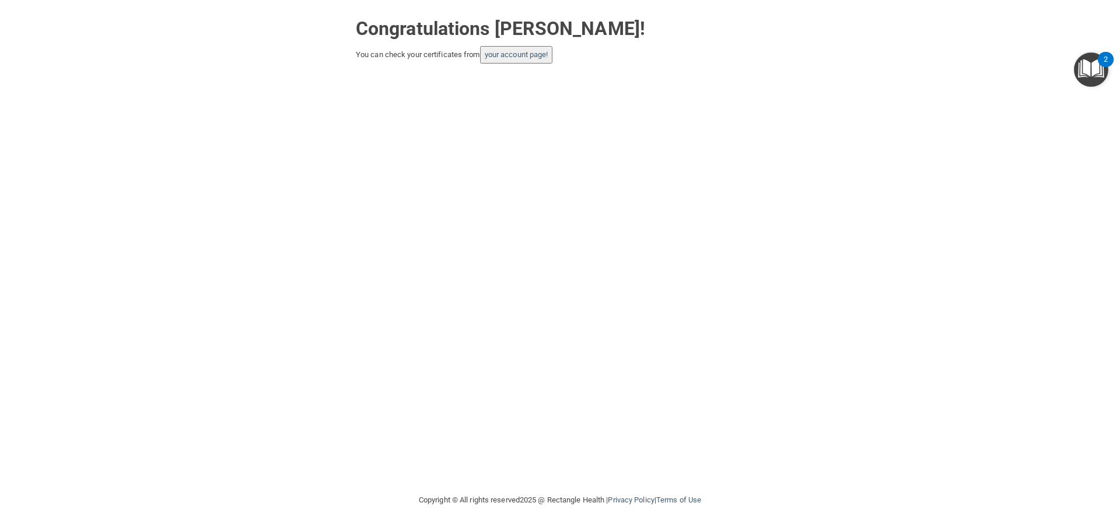
click at [508, 60] on button "your account page!" at bounding box center [516, 54] width 73 height 17
click at [510, 54] on link "your account page!" at bounding box center [517, 54] width 64 height 9
